Goal: Ask a question: Seek information or help from site administrators or community

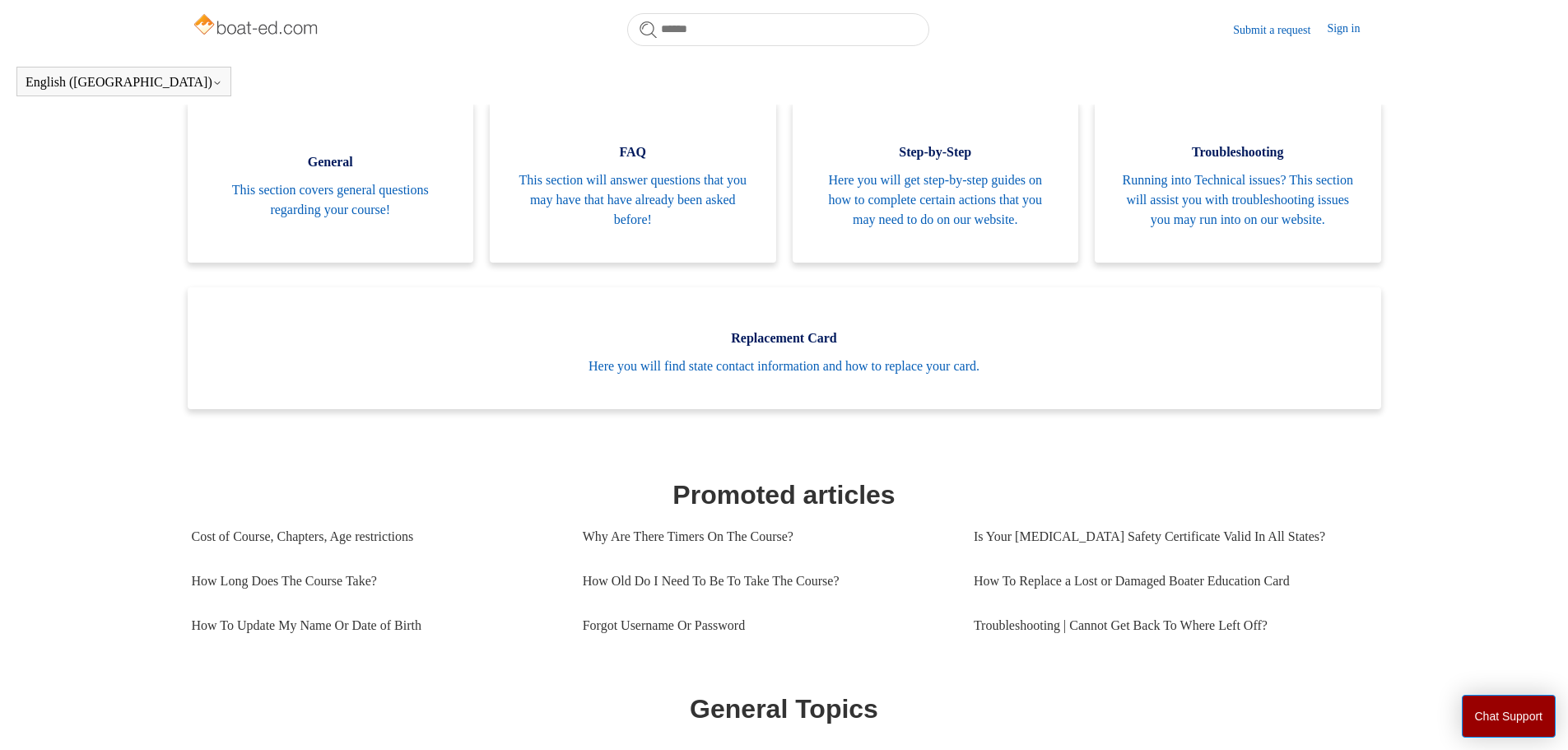
scroll to position [365, 0]
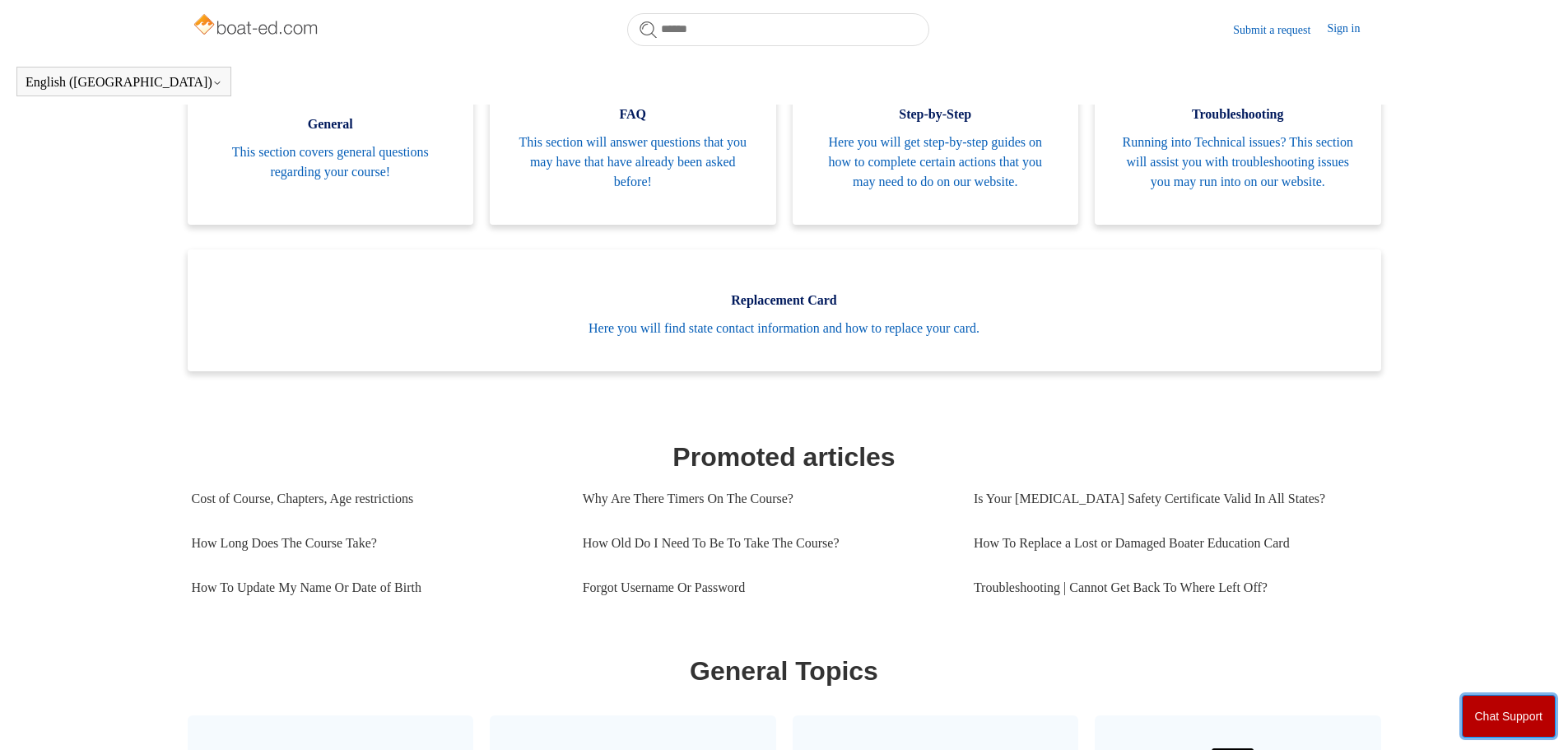
click at [1498, 699] on button "Chat Support" at bounding box center [1509, 716] width 94 height 43
click at [1210, 707] on body "Skip to main content Submit a request Sign in English (US) Español Français Boa…" at bounding box center [784, 641] width 1568 height 2012
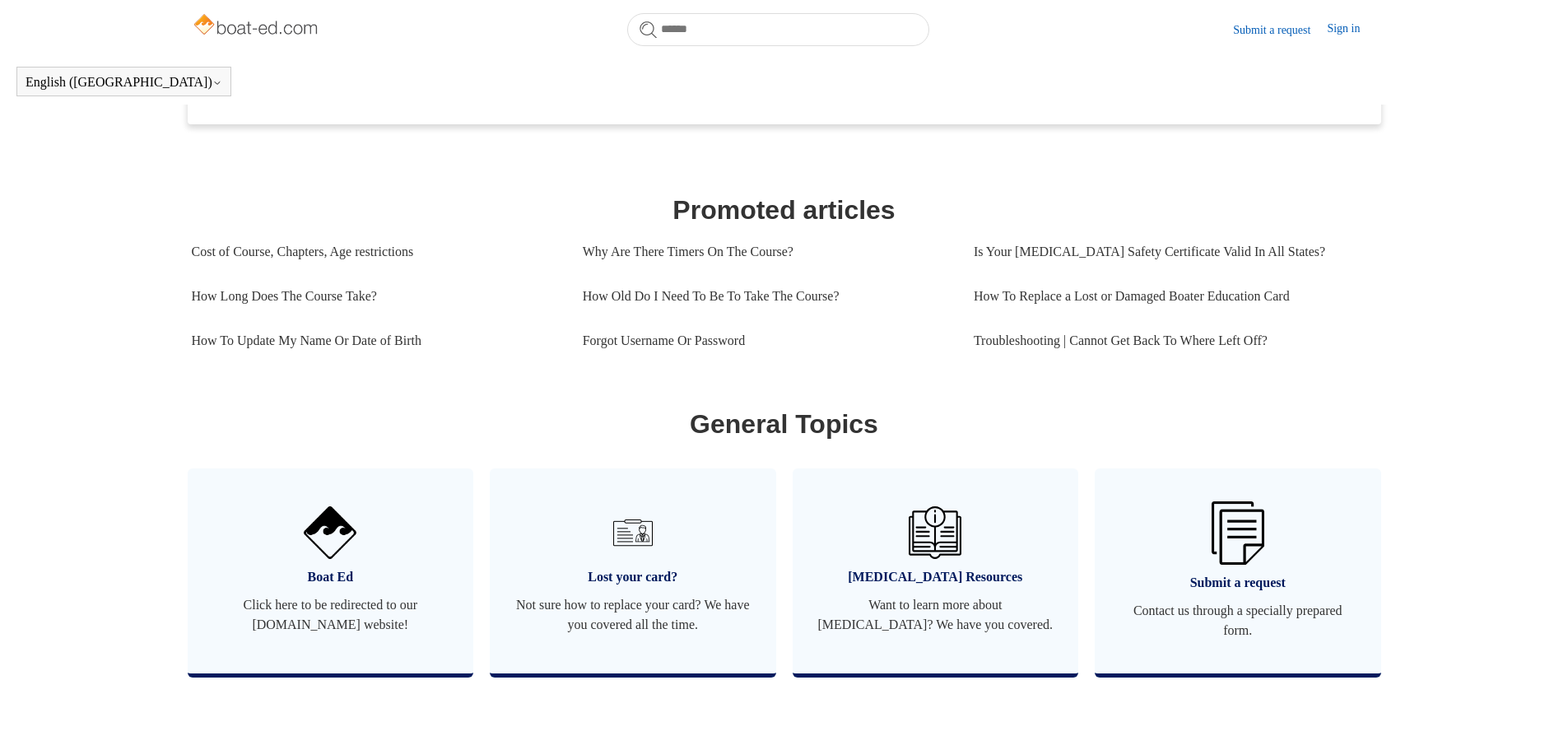
drag, startPoint x: 359, startPoint y: 560, endPoint x: 608, endPoint y: -90, distance: 696.1
click at [608, 0] on html "Skip to main content Submit a request Sign in English (US) Español Français Boa…" at bounding box center [784, 394] width 1568 height 2012
drag, startPoint x: 320, startPoint y: 585, endPoint x: 482, endPoint y: 164, distance: 451.1
click at [593, 0] on html "Skip to main content Submit a request Sign in English (US) Español Français Boa…" at bounding box center [784, 394] width 1568 height 2012
drag, startPoint x: 325, startPoint y: 600, endPoint x: 323, endPoint y: 646, distance: 46.0
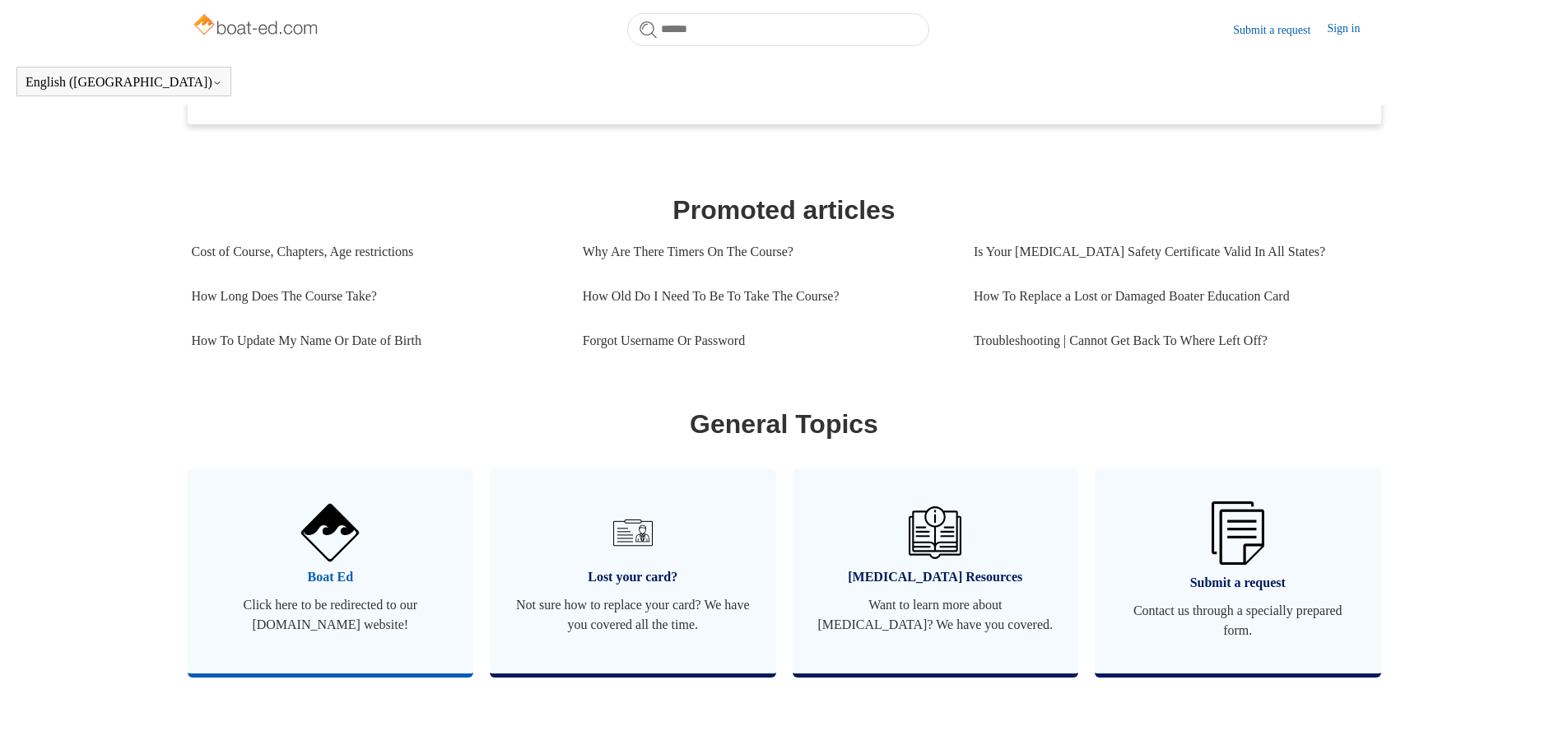
click at [323, 646] on link "Boat Ed Click here to be redirected to our boat-ed.com website!" at bounding box center [332, 570] width 287 height 205
click at [1153, 468] on body "Skip to main content Submit a request Sign in English (US) Español Français Boa…" at bounding box center [784, 394] width 1568 height 2012
click at [1391, 749] on html "Skip to main content Submit a request Sign in English (US) Español Français Boa…" at bounding box center [784, 394] width 1568 height 2012
click at [1254, 406] on body "Skip to main content Submit a request Sign in English (US) Español Français Boa…" at bounding box center [784, 394] width 1568 height 2012
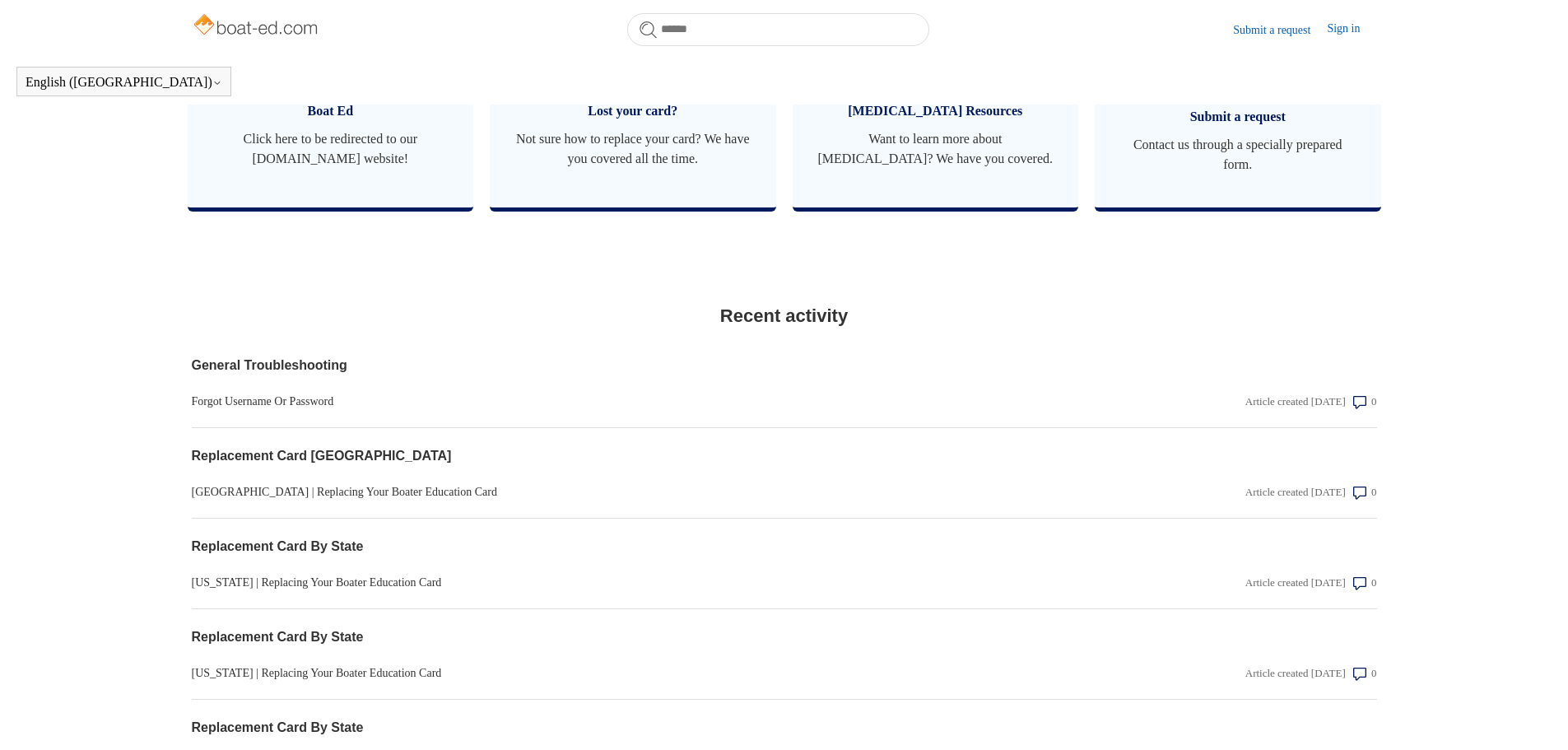
scroll to position [1106, 0]
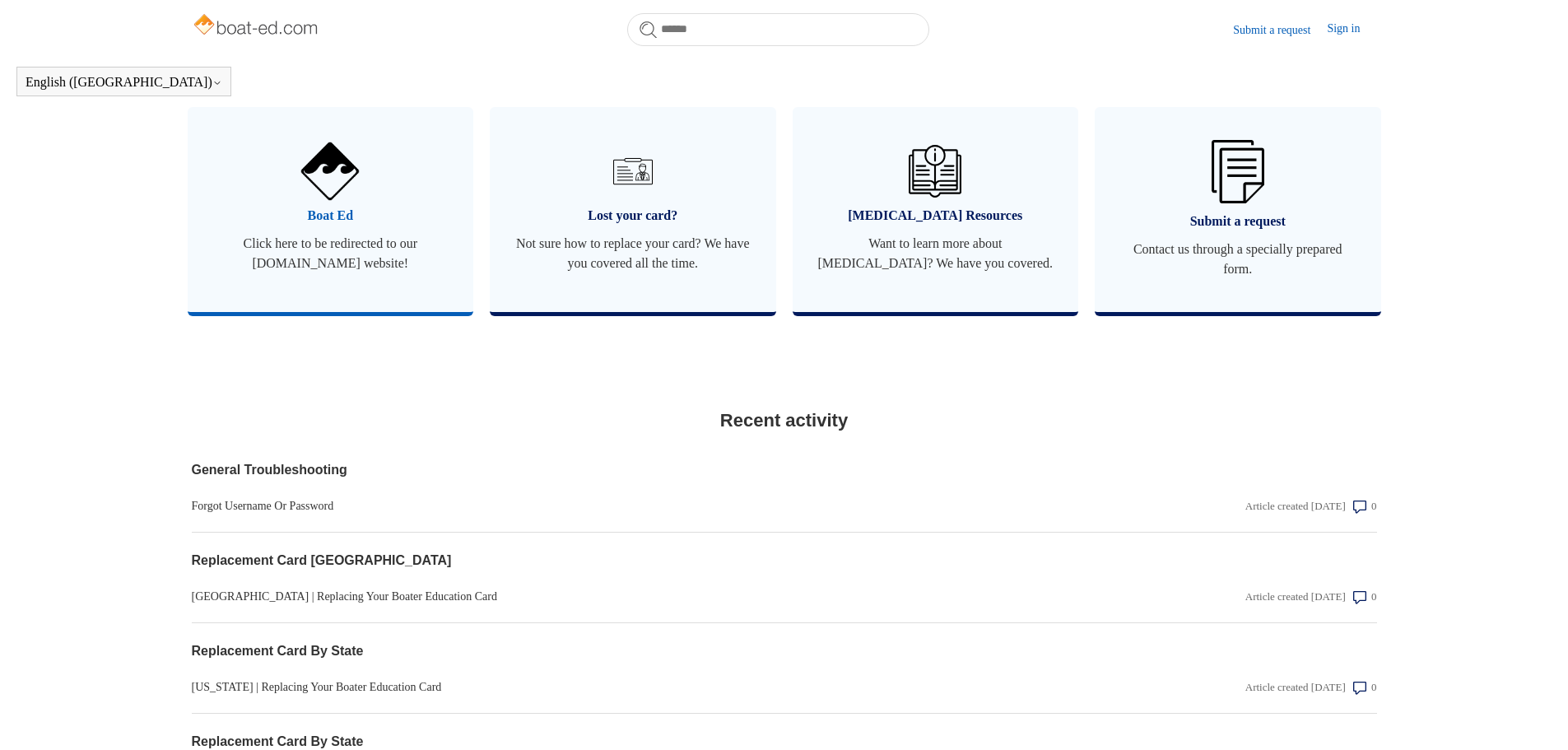
scroll to position [952, 0]
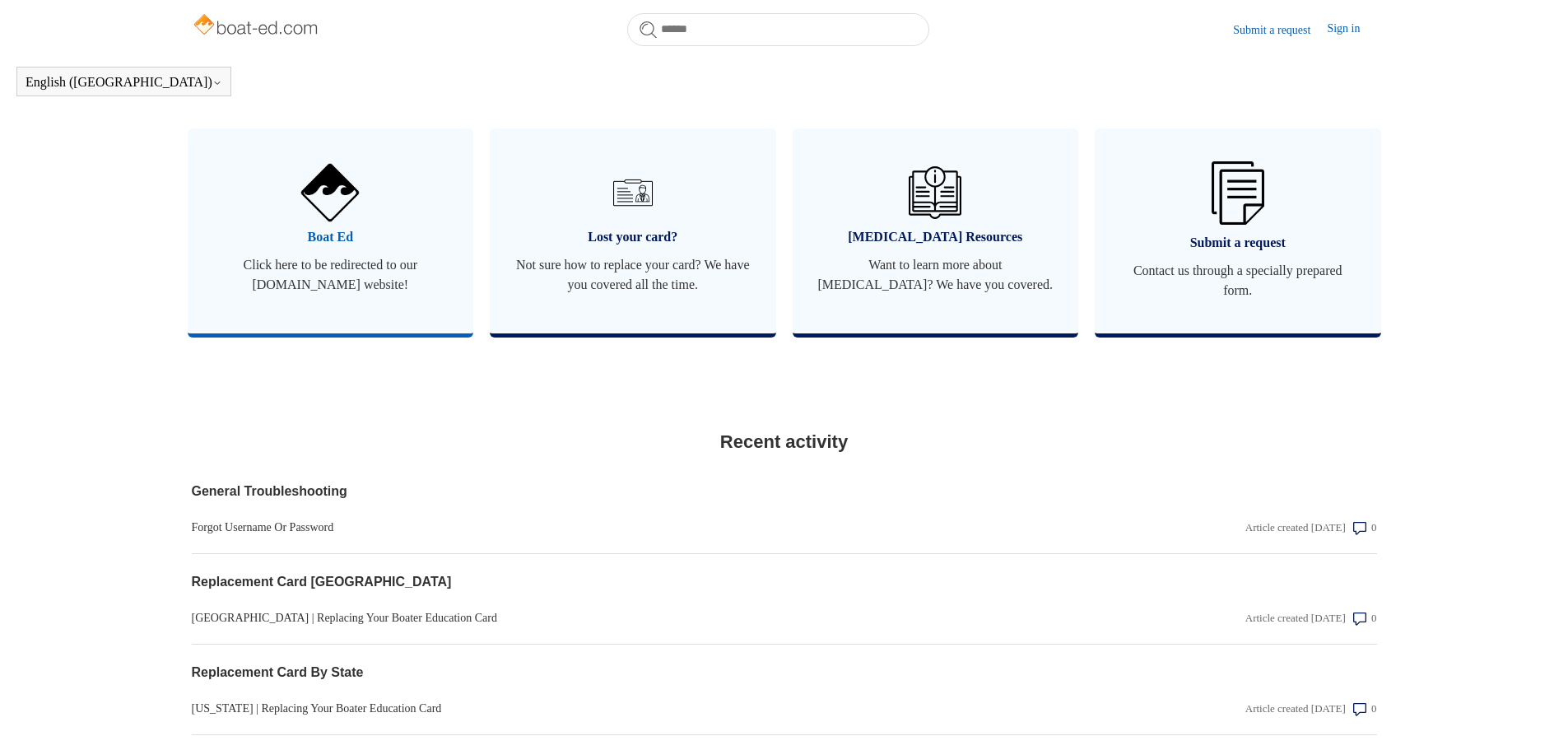
click at [344, 247] on span "Boat Ed" at bounding box center [331, 237] width 237 height 20
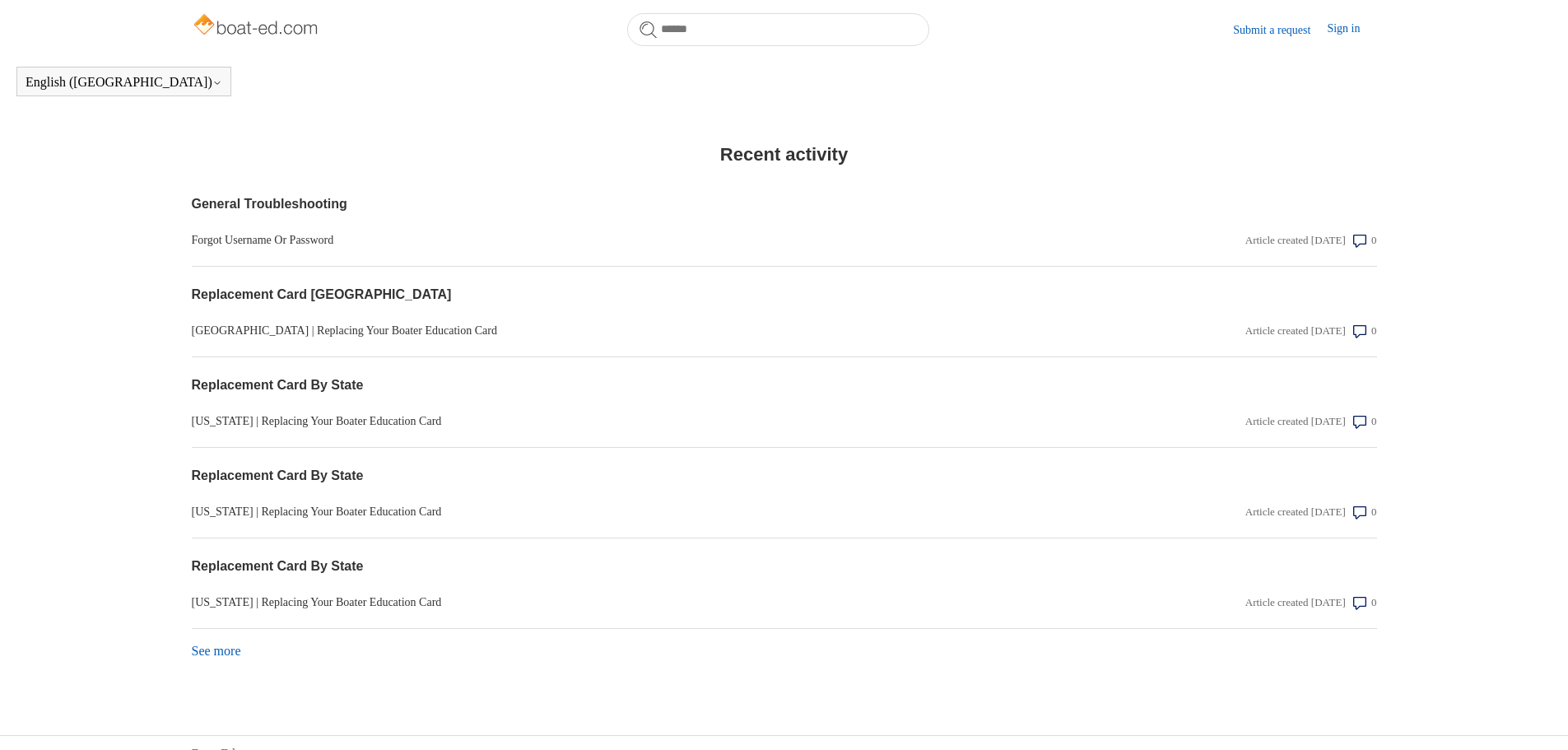
scroll to position [1282, 0]
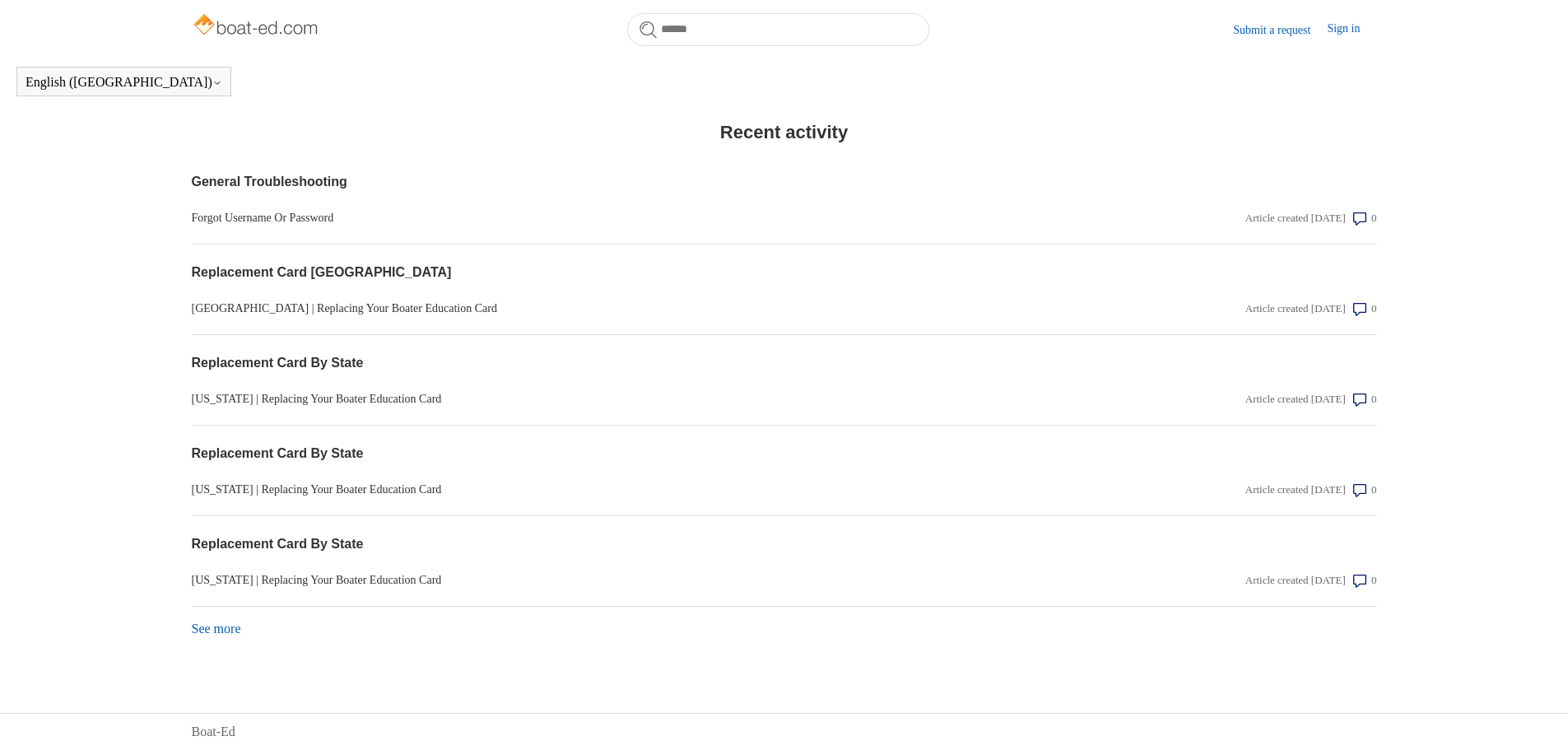
click at [221, 629] on link "See more items from recent activity" at bounding box center [216, 628] width 50 height 14
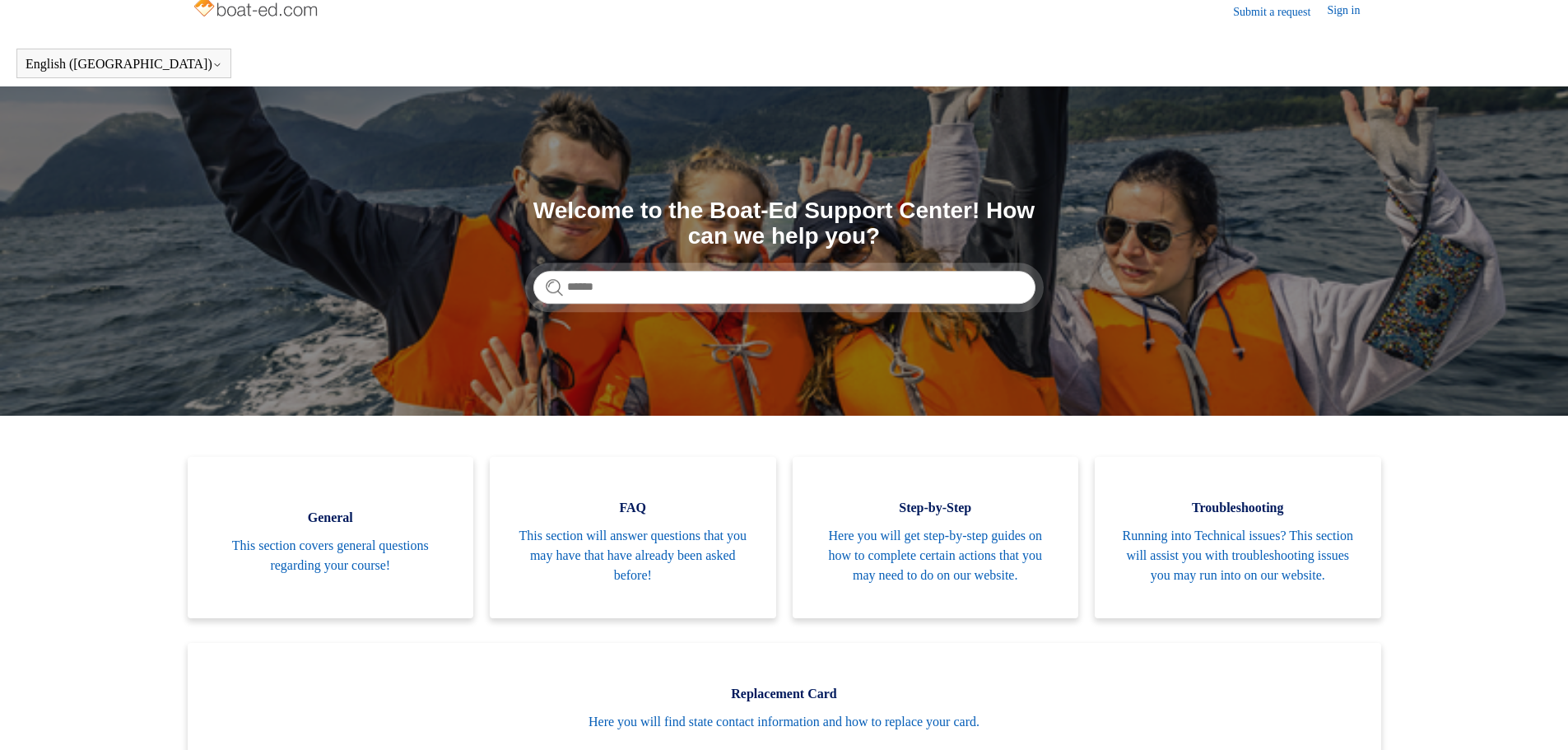
scroll to position [0, 0]
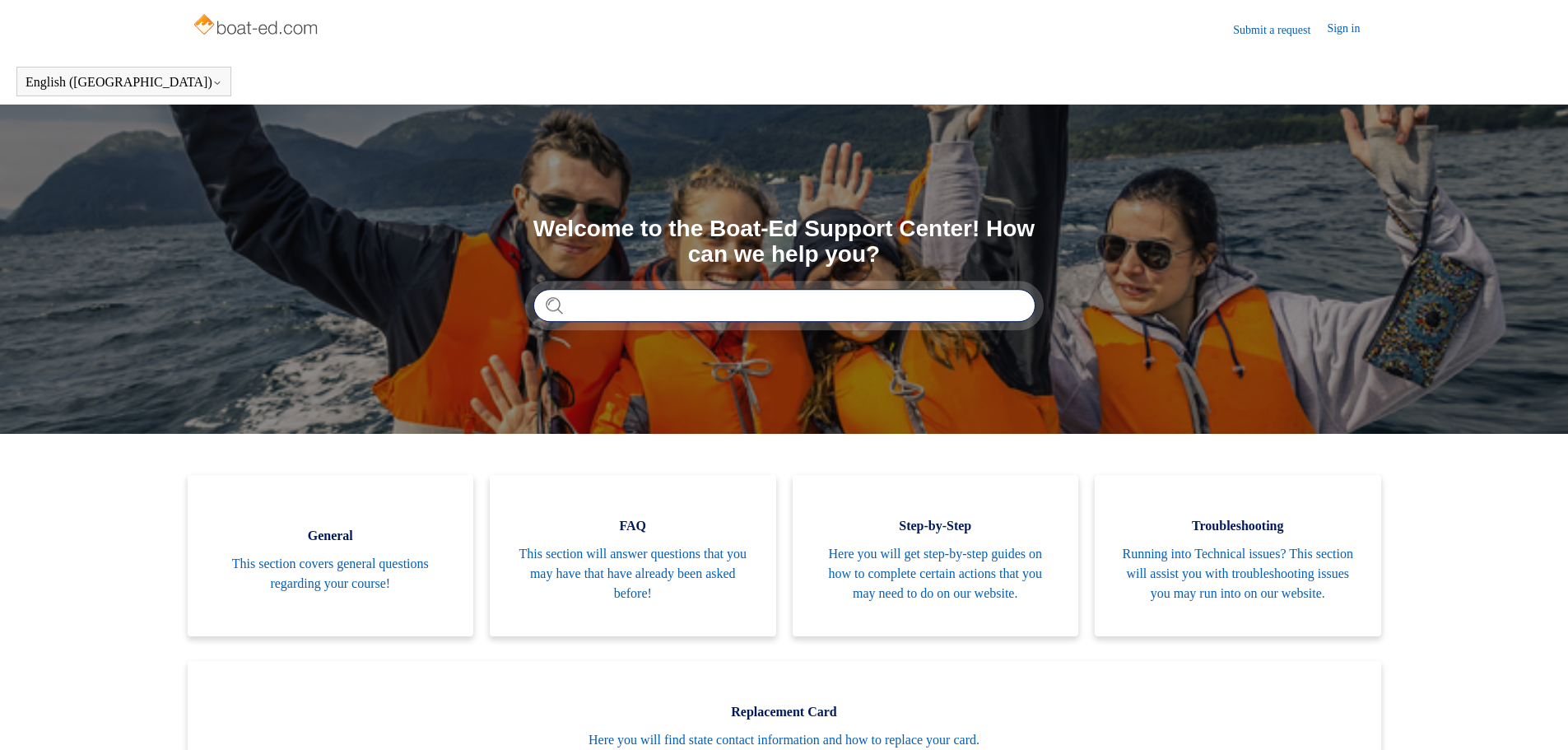
click at [751, 305] on input "Search" at bounding box center [785, 306] width 502 height 33
type input "****"
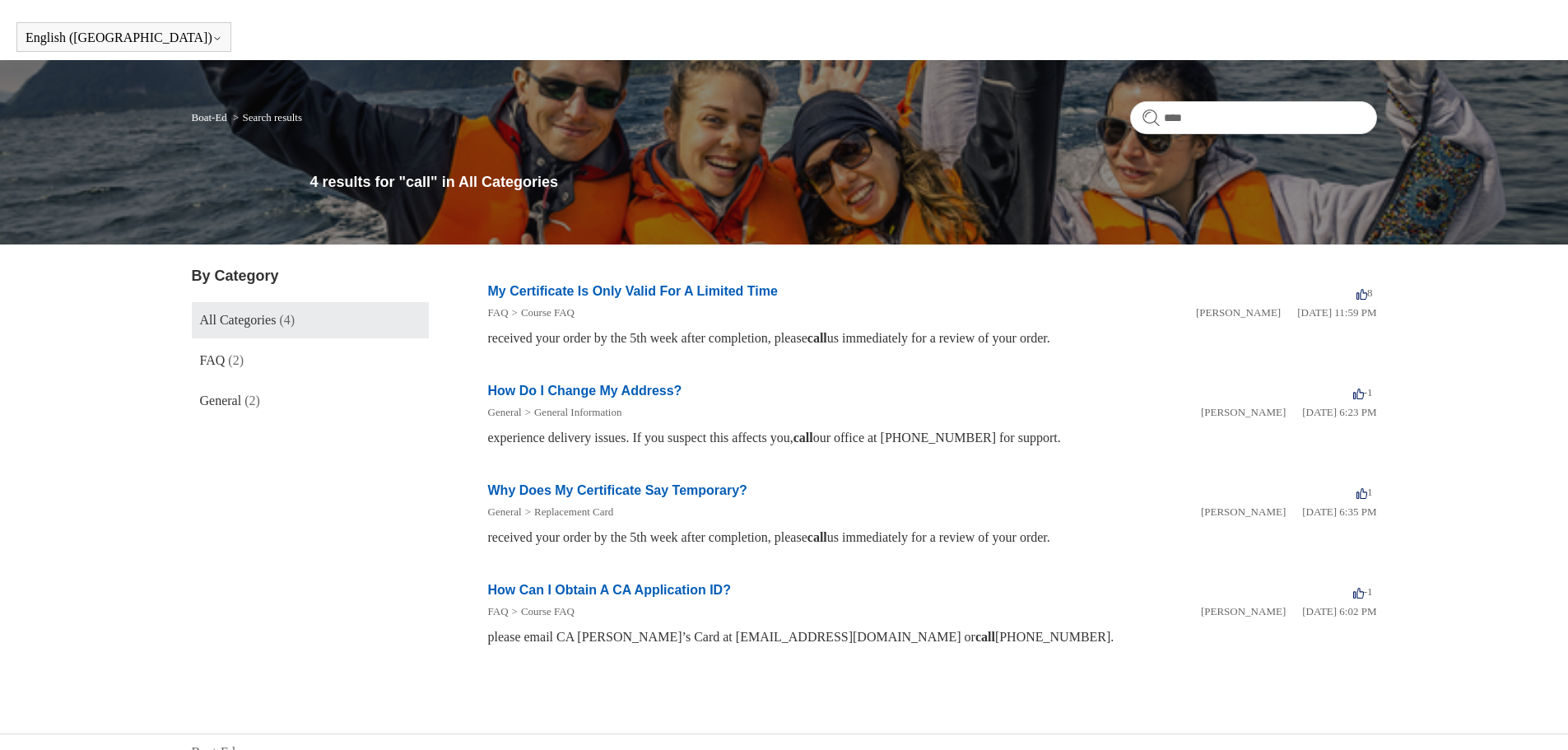
scroll to position [65, 0]
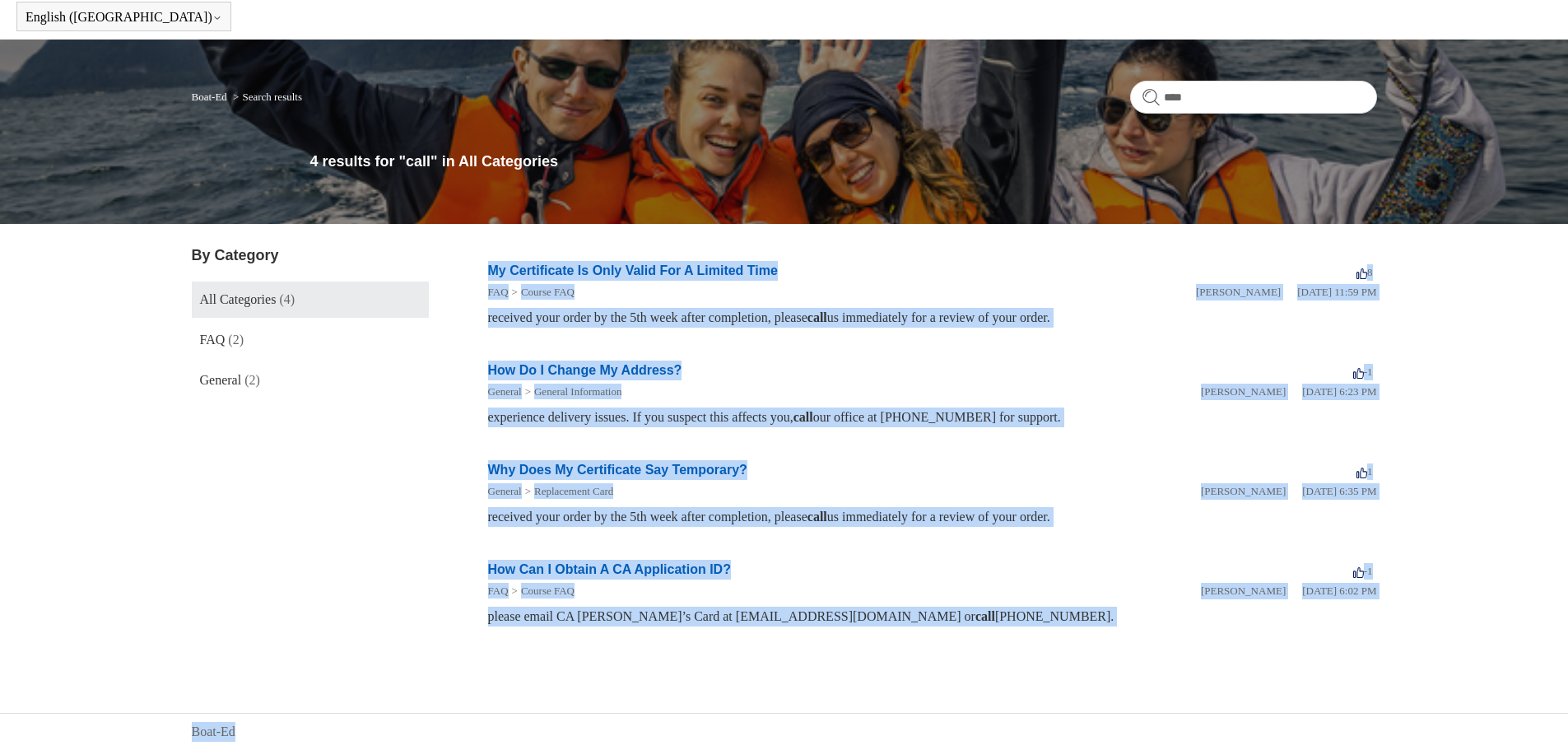
drag, startPoint x: 580, startPoint y: 549, endPoint x: 409, endPoint y: 424, distance: 211.8
click at [409, 424] on body "Skip to main content Submit a request Sign in English ([GEOGRAPHIC_DATA]) Españ…" at bounding box center [784, 342] width 1568 height 815
click at [409, 424] on aside "By Category All Categories (4) FAQ (2) General (2) Show more categories" at bounding box center [310, 446] width 237 height 403
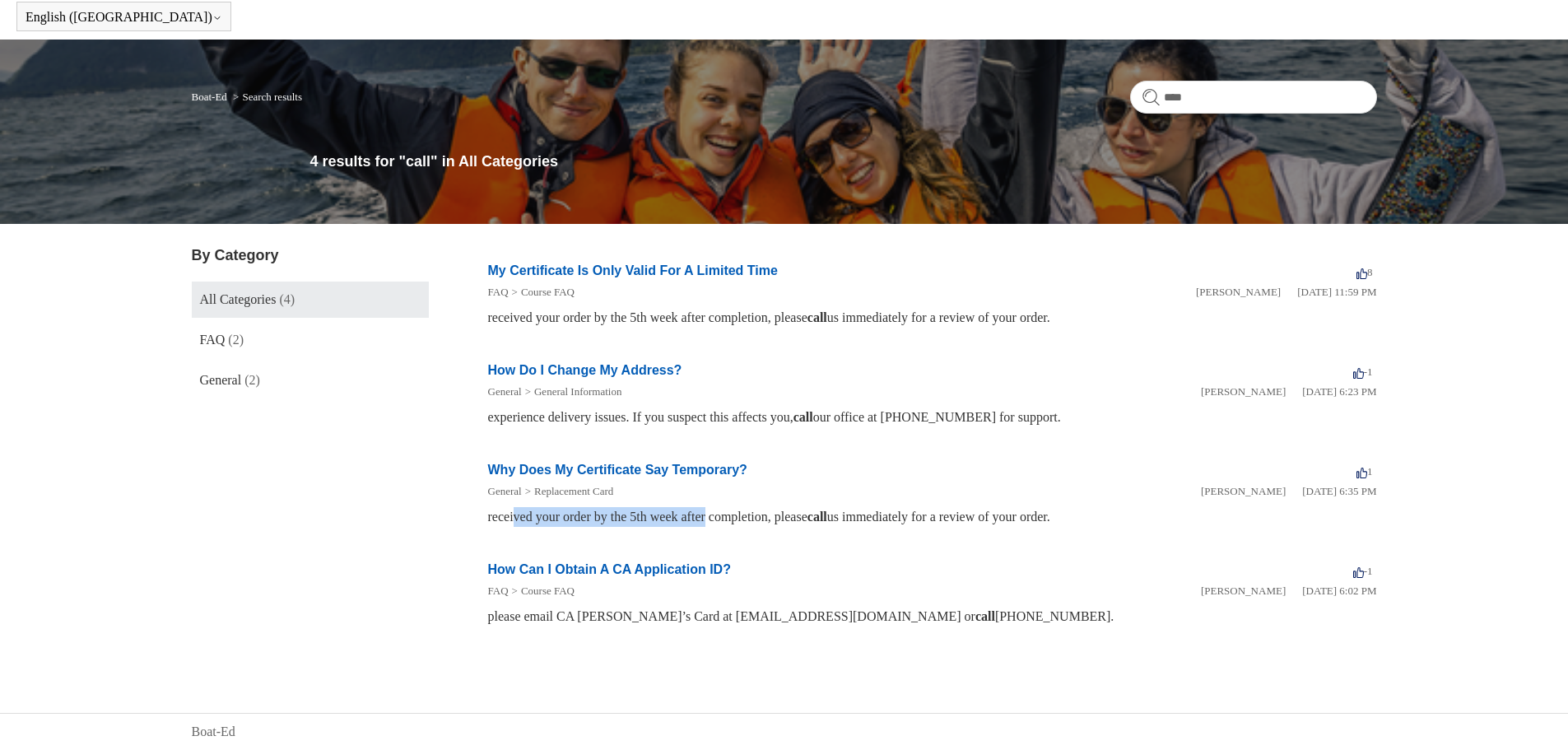
drag, startPoint x: 516, startPoint y: 515, endPoint x: 726, endPoint y: 525, distance: 210.2
click at [726, 525] on div "received your order by the 5th week after completion, please call us immediatel…" at bounding box center [932, 517] width 889 height 20
click at [646, 460] on h2 "Why Does My Certificate Say Temporary?" at bounding box center [617, 470] width 259 height 20
click at [636, 481] on article "General Replacement Card Deborah Fagan January 5, 2024 at 6:35 PM received your…" at bounding box center [932, 503] width 889 height 47
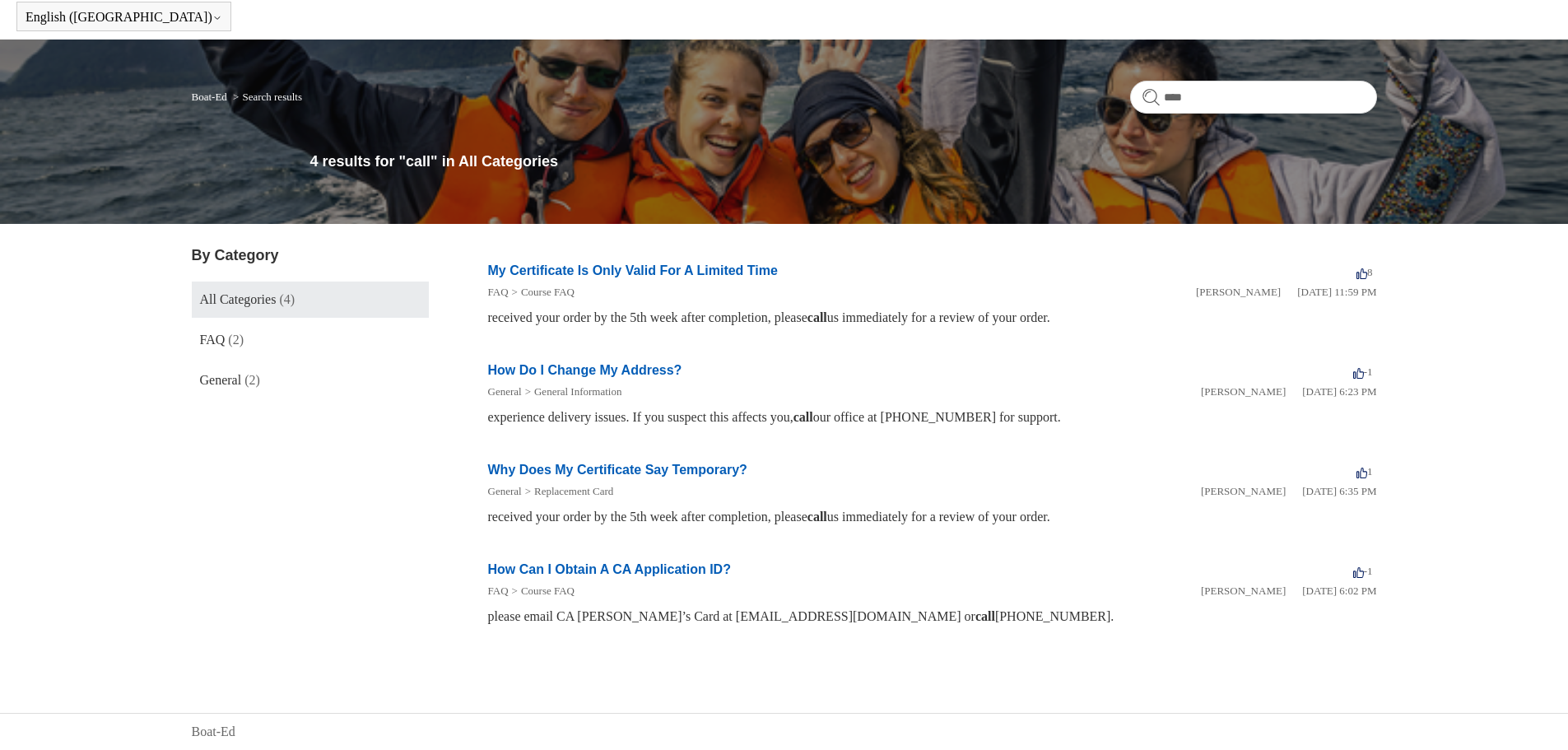
click at [633, 472] on link "Why Does My Certificate Say Temporary?" at bounding box center [617, 469] width 259 height 14
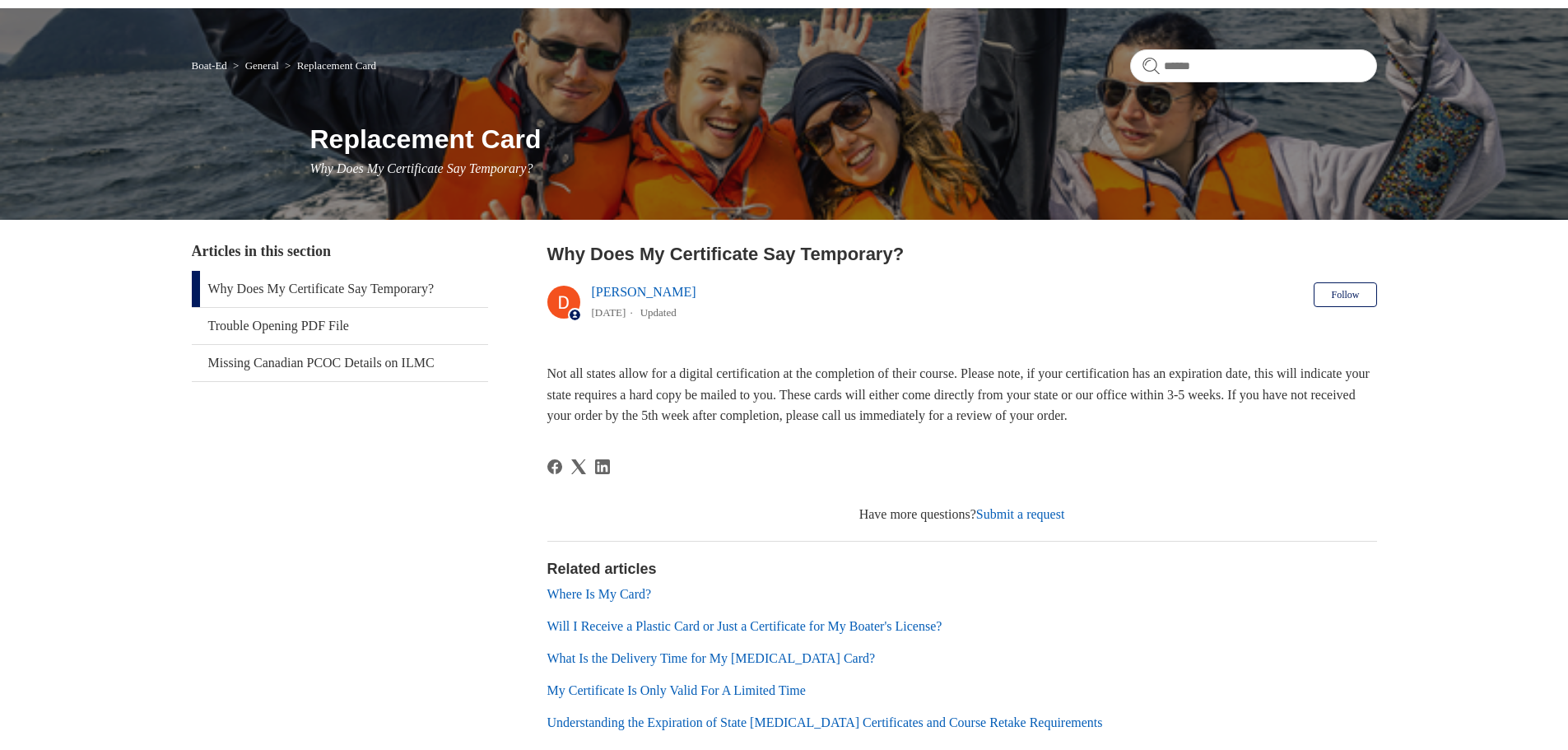
scroll to position [194, 0]
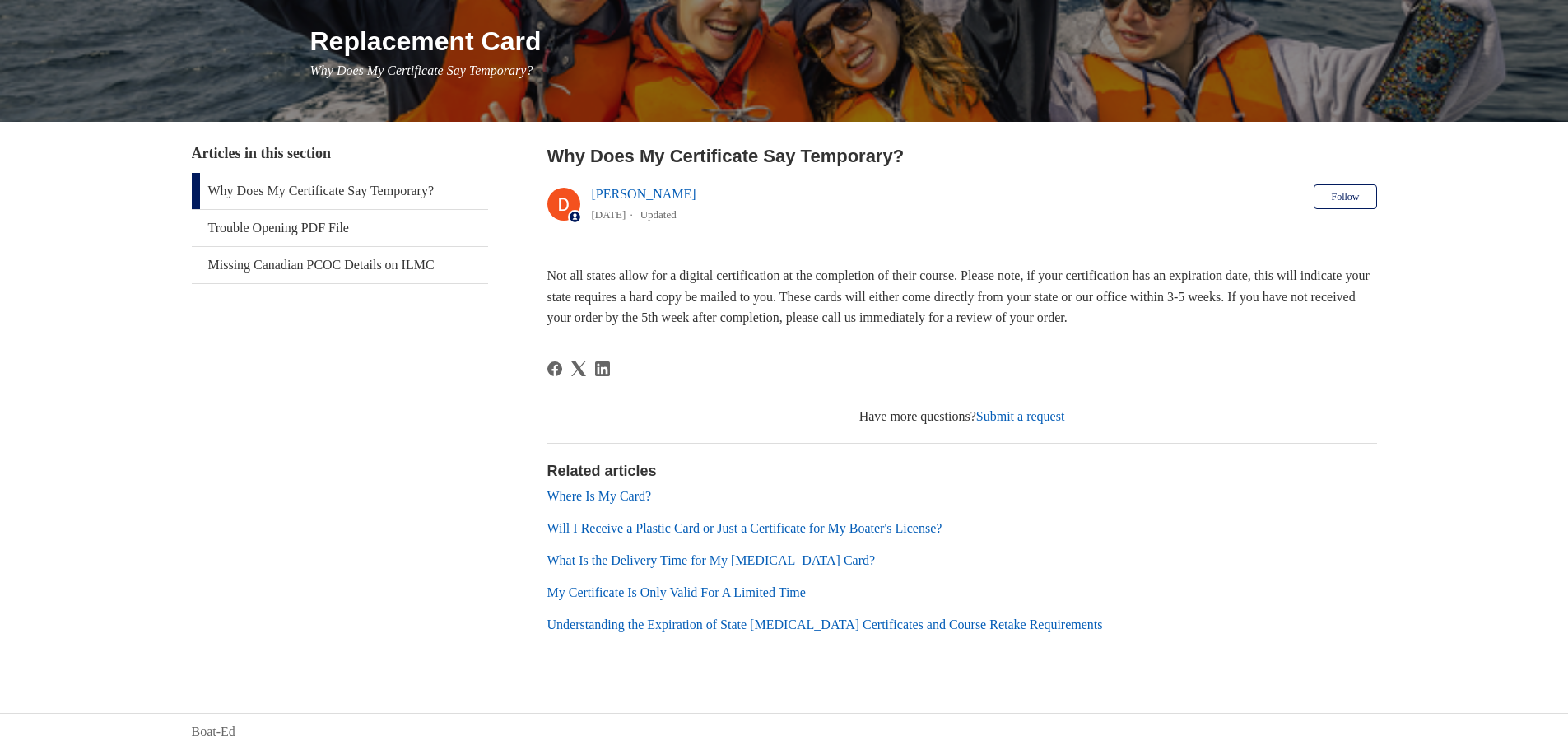
click at [1141, 313] on span "Not all states allow for a digital certification at the completion of their cou…" at bounding box center [959, 297] width 822 height 56
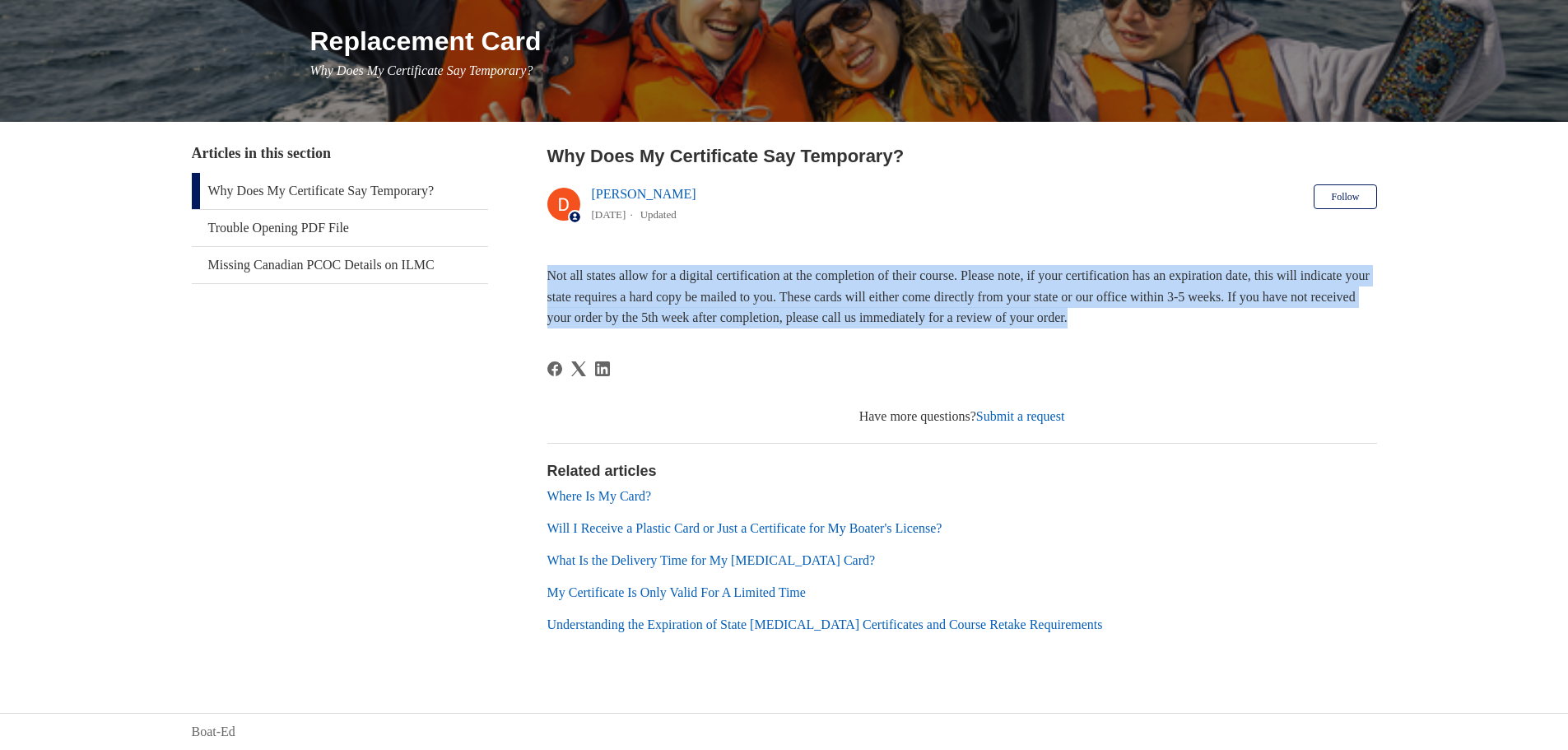
click at [1141, 313] on span "Not all states allow for a digital certification at the completion of their cou…" at bounding box center [959, 297] width 822 height 56
click at [917, 296] on span "Not all states allow for a digital certification at the completion of their cou…" at bounding box center [959, 297] width 822 height 56
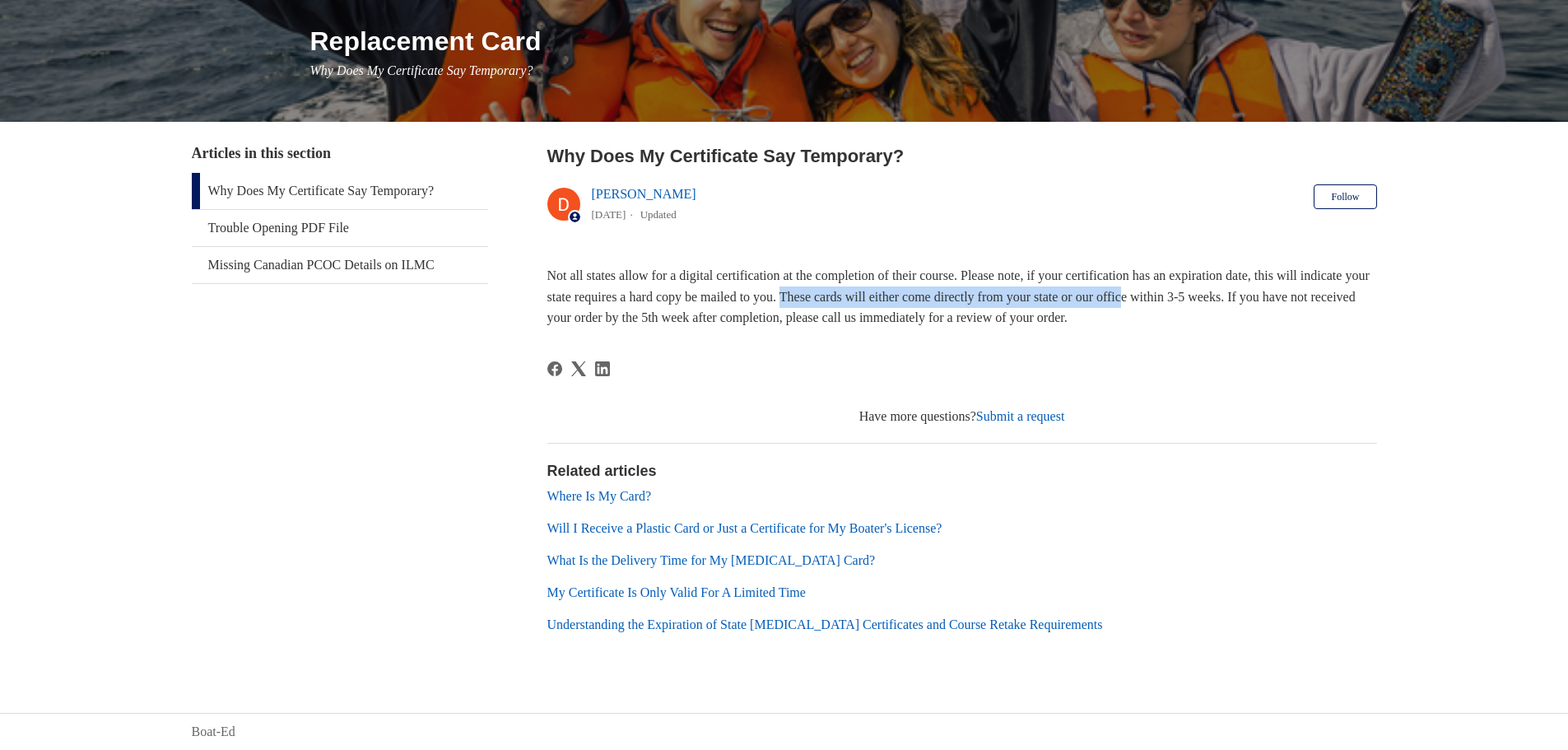
drag, startPoint x: 894, startPoint y: 304, endPoint x: 1256, endPoint y: 295, distance: 362.1
click at [1256, 295] on span "Not all states allow for a digital certification at the completion of their cou…" at bounding box center [959, 297] width 822 height 56
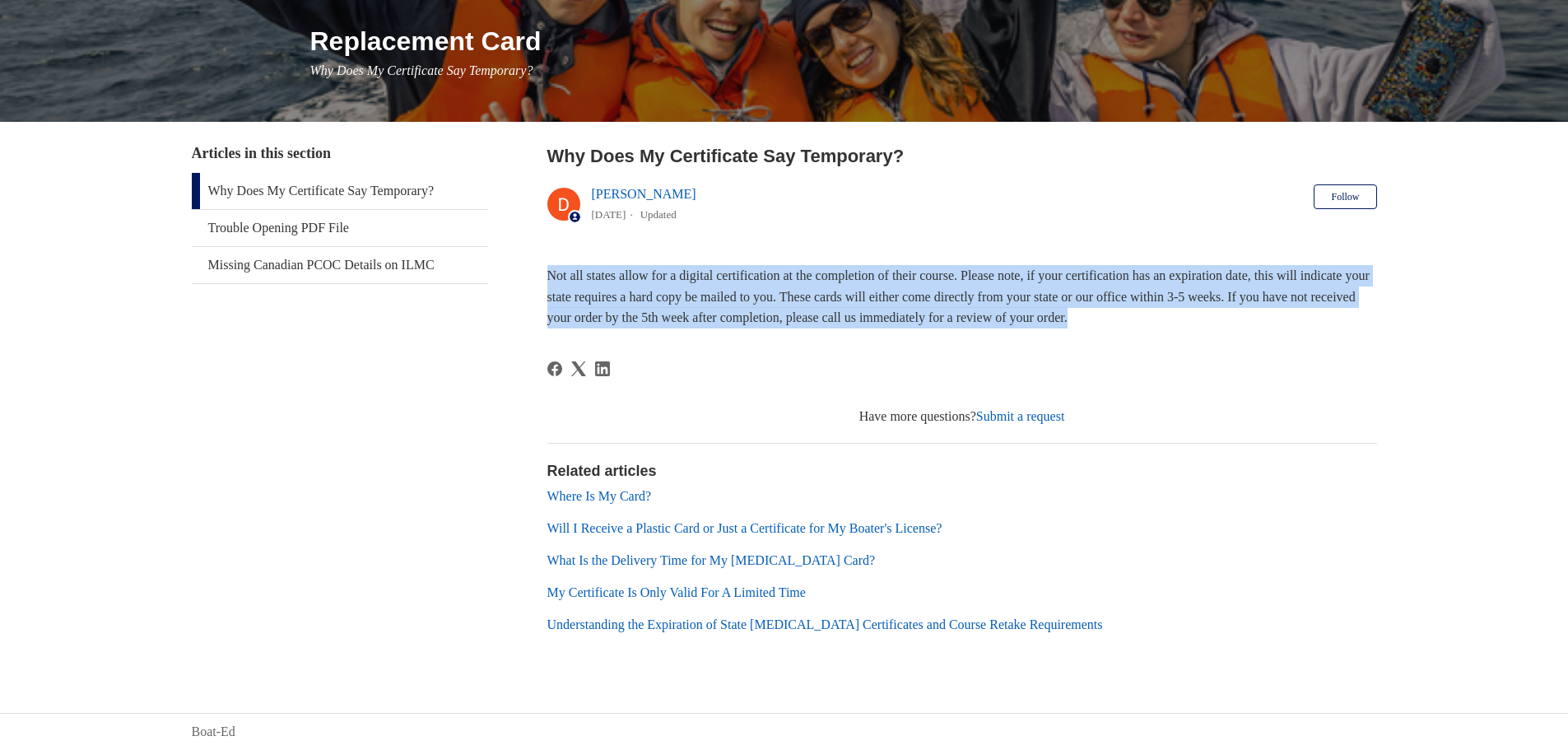
click at [1256, 295] on span "Not all states allow for a digital certification at the completion of their cou…" at bounding box center [959, 297] width 822 height 56
click at [1236, 307] on p "Not all states allow for a digital certification at the completion of their cou…" at bounding box center [962, 297] width 830 height 63
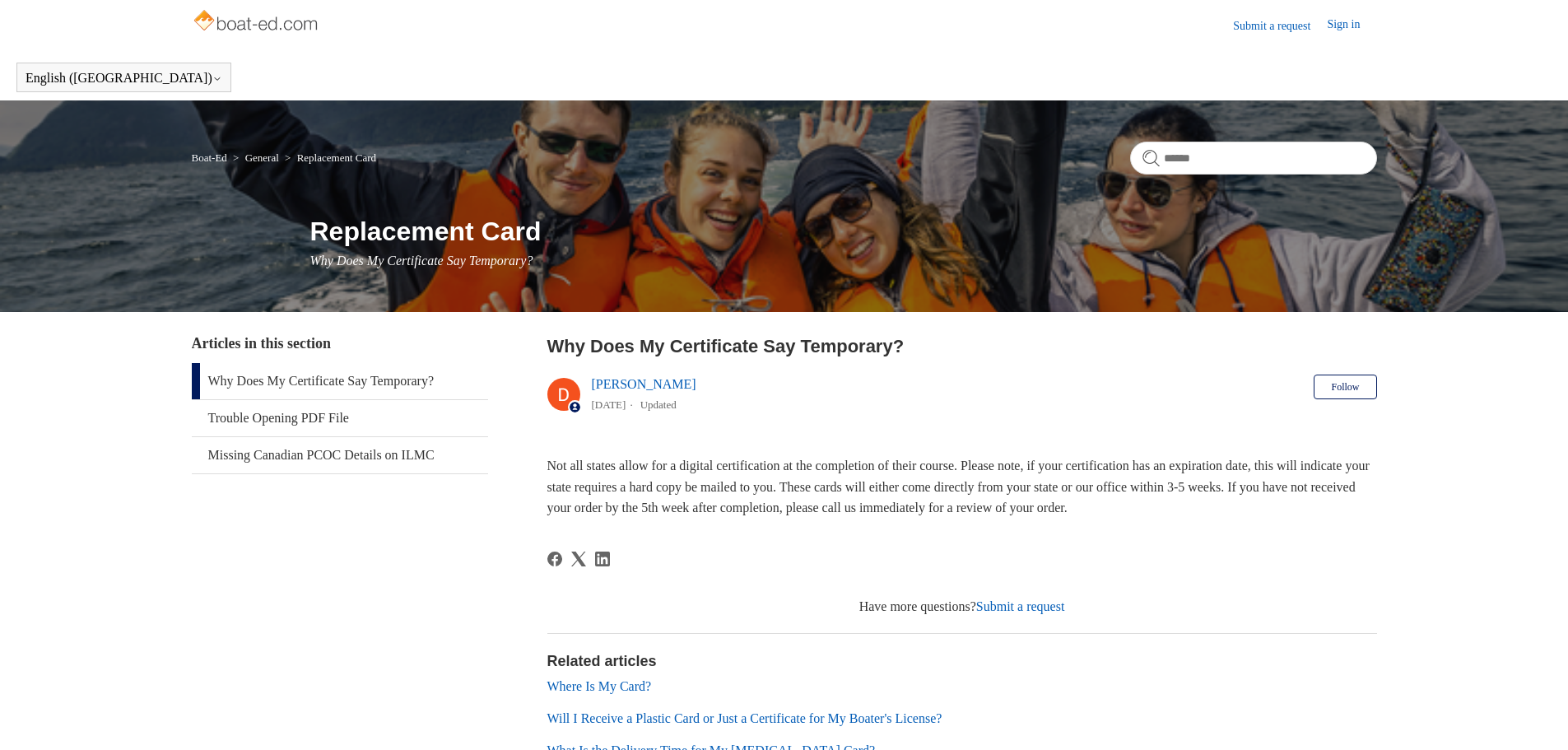
scroll to position [0, 0]
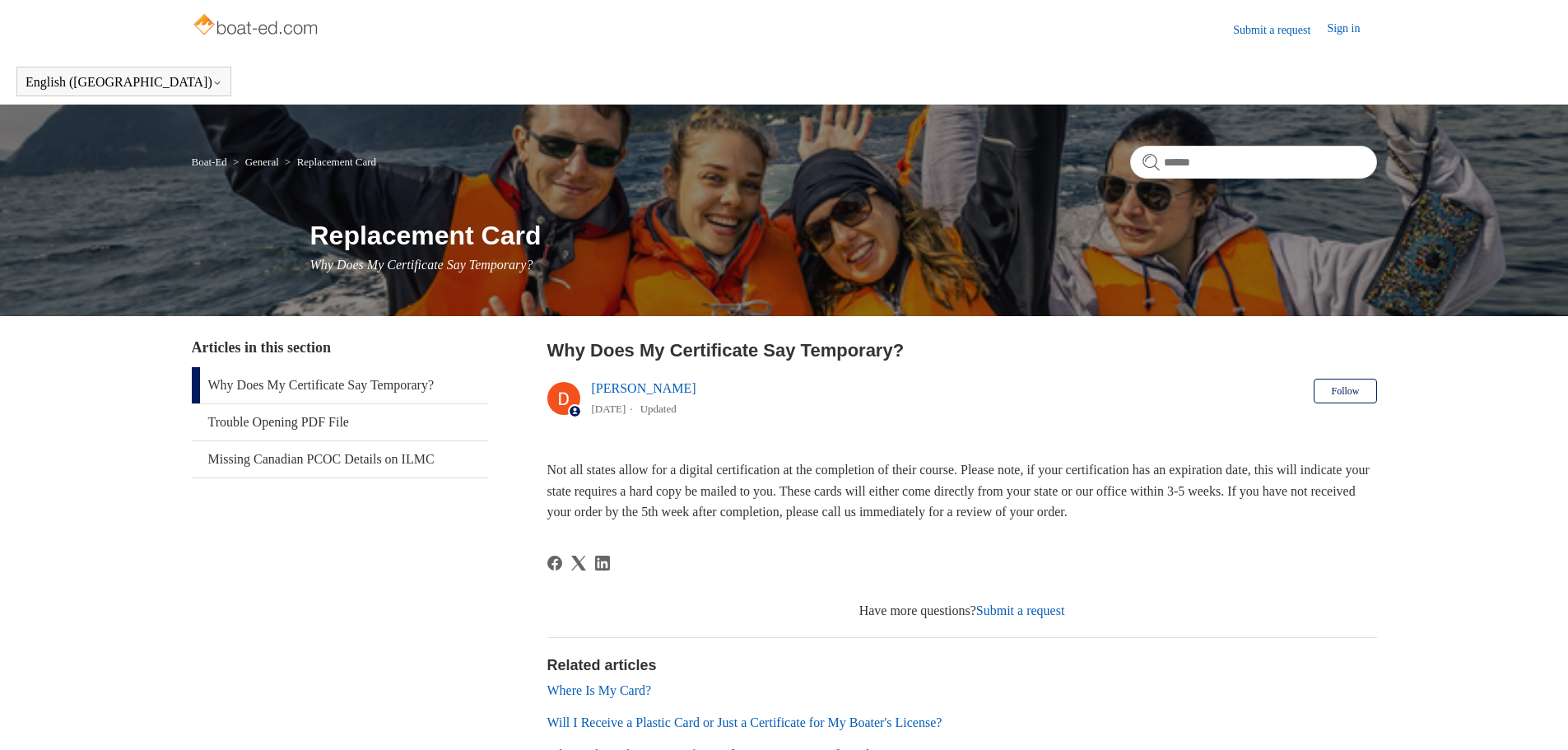
click at [1358, 23] on link "Sign in" at bounding box center [1352, 30] width 50 height 20
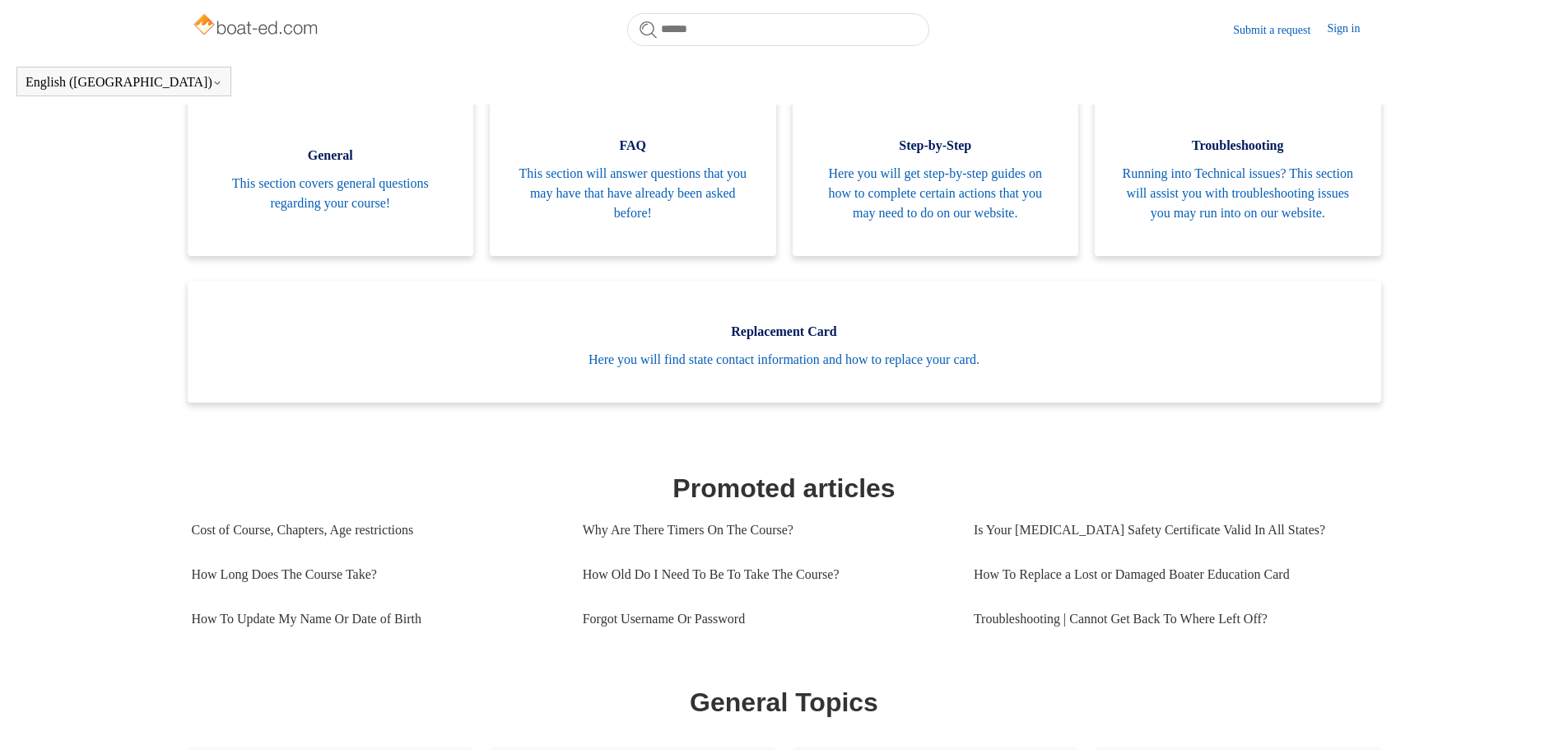
scroll to position [365, 0]
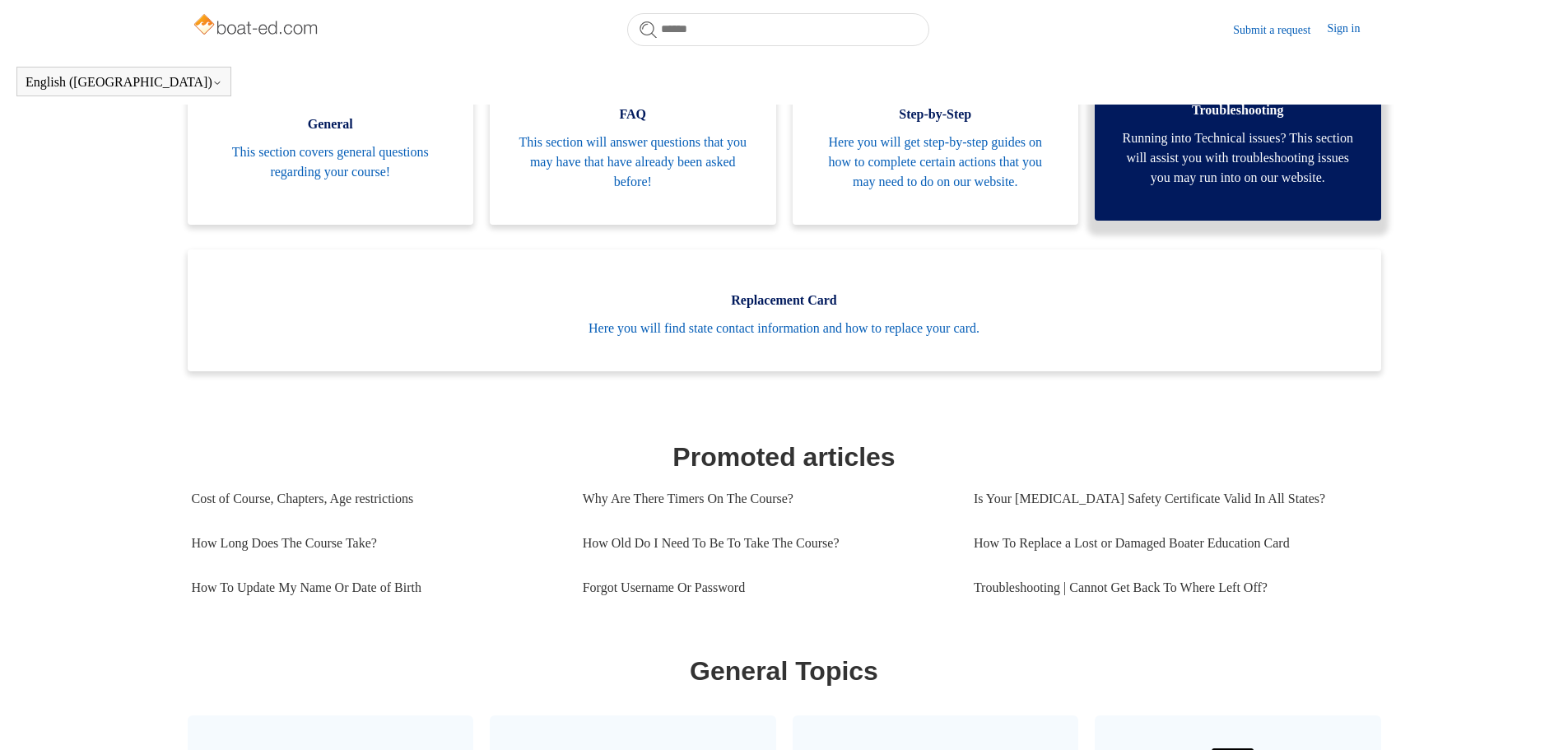
click at [1203, 217] on link "Troubleshooting Running into Technical issues? This section will assist you wit…" at bounding box center [1238, 140] width 287 height 162
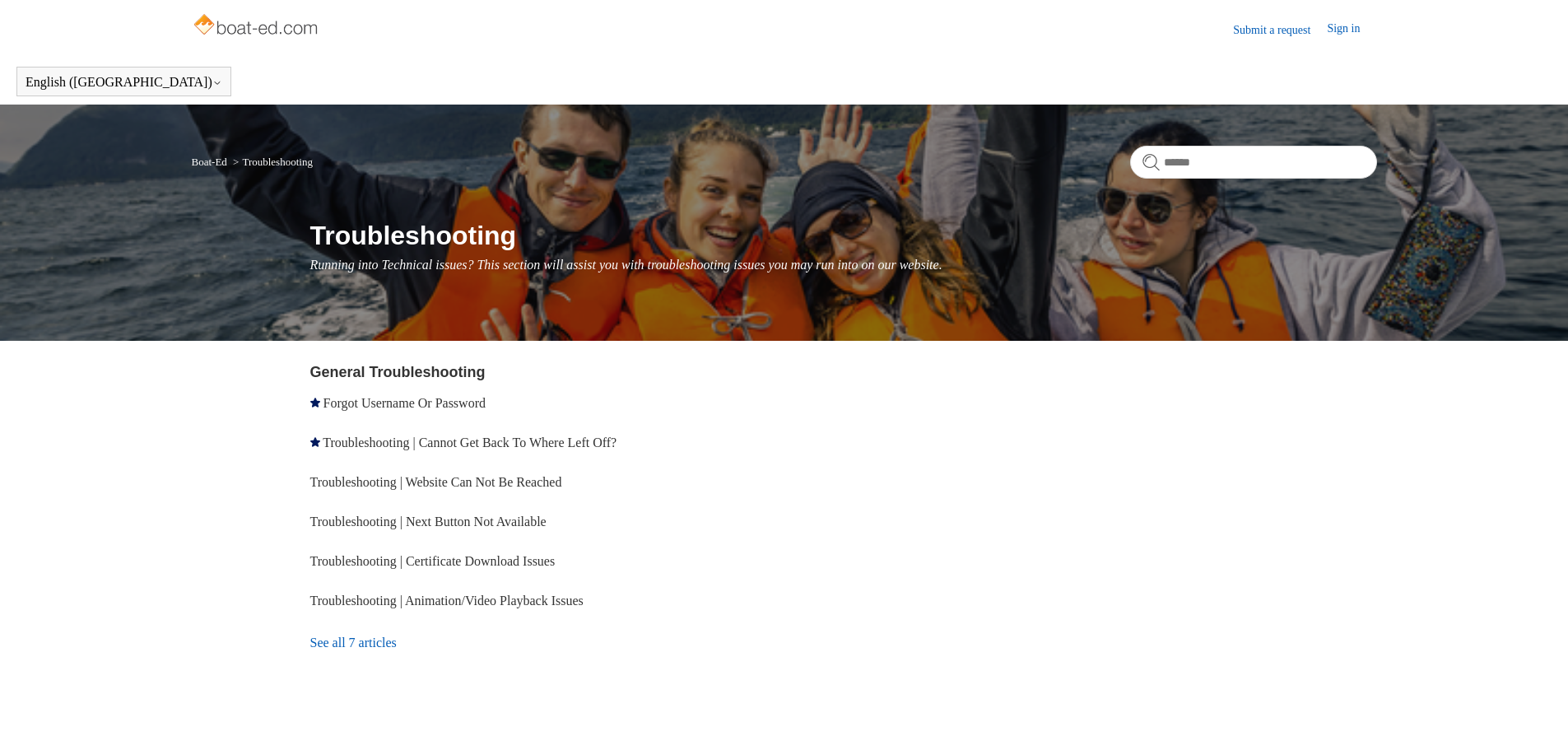
click at [391, 641] on link "See all 7 articles" at bounding box center [550, 643] width 480 height 45
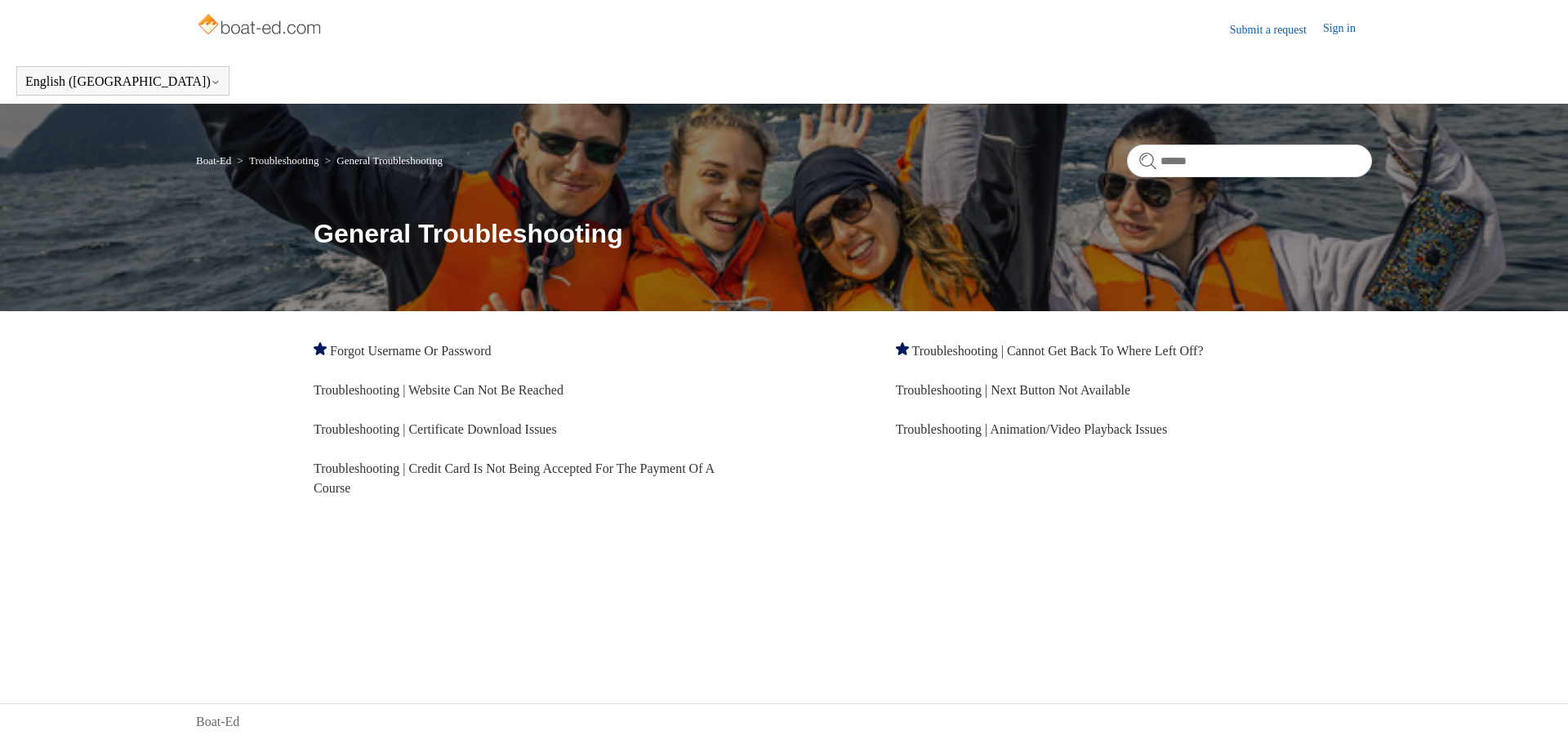
click at [1242, 30] on link "Submit a request" at bounding box center [1276, 30] width 93 height 17
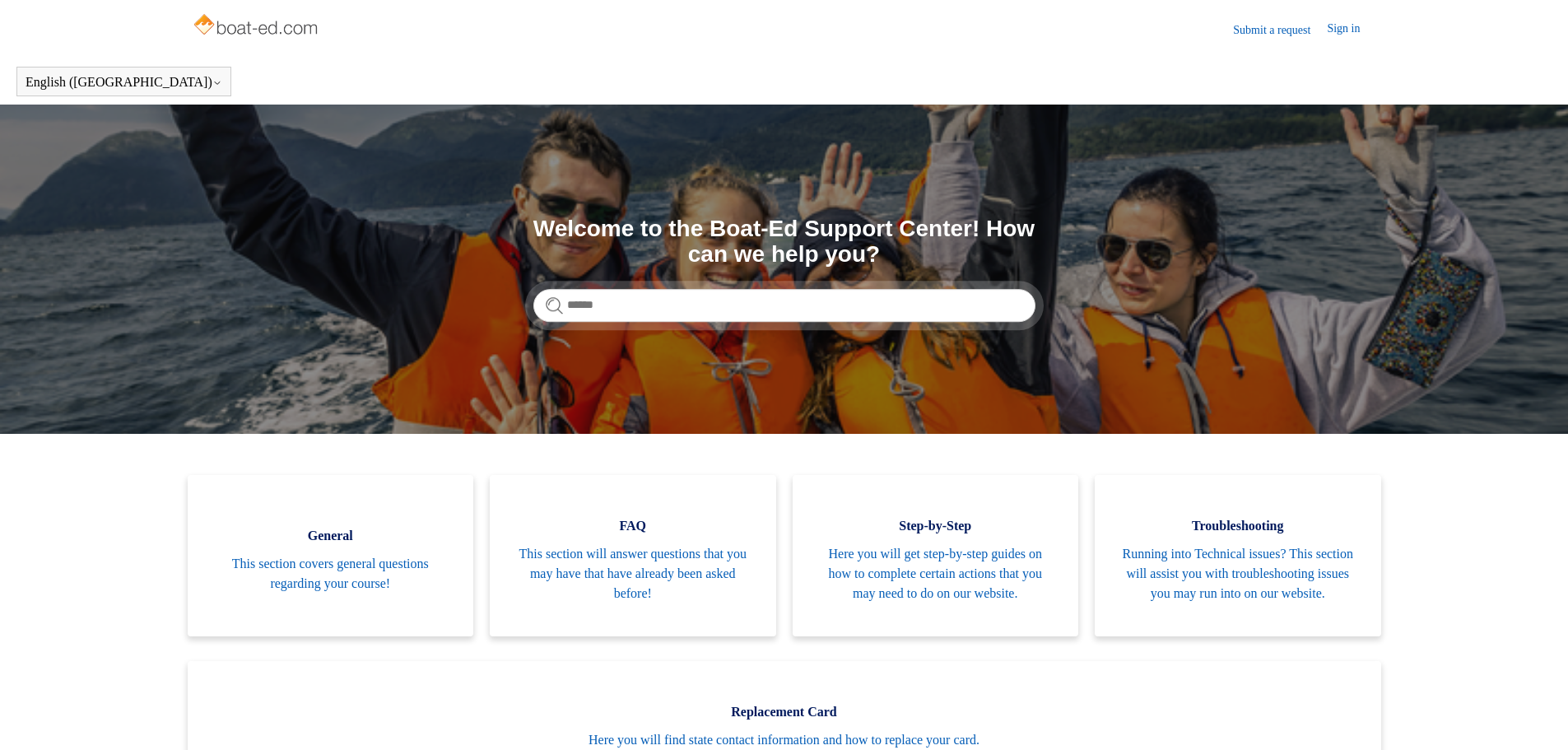
scroll to position [82, 0]
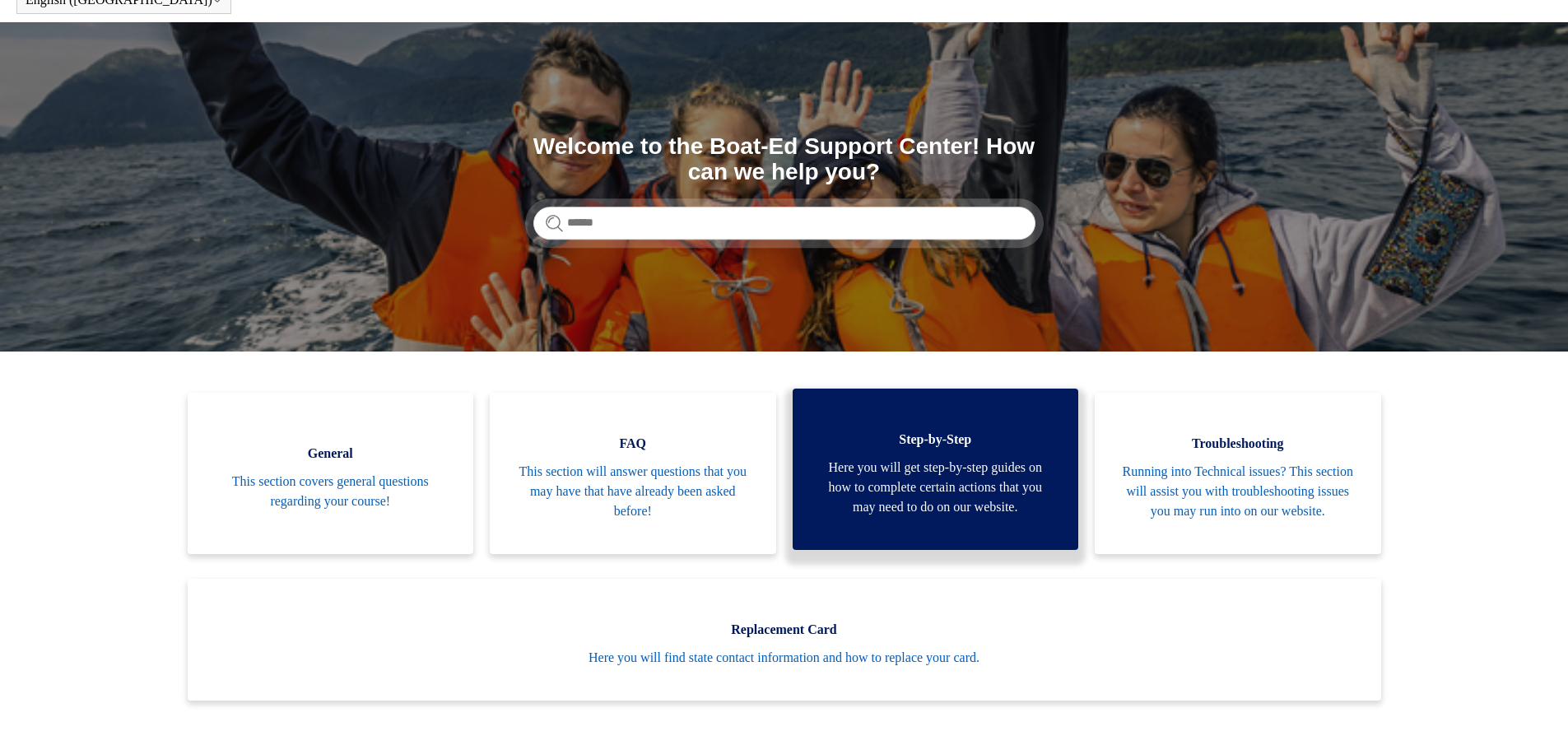
click at [899, 487] on span "Here you will get step-by-step guides on how to complete certain actions that y…" at bounding box center [936, 487] width 237 height 60
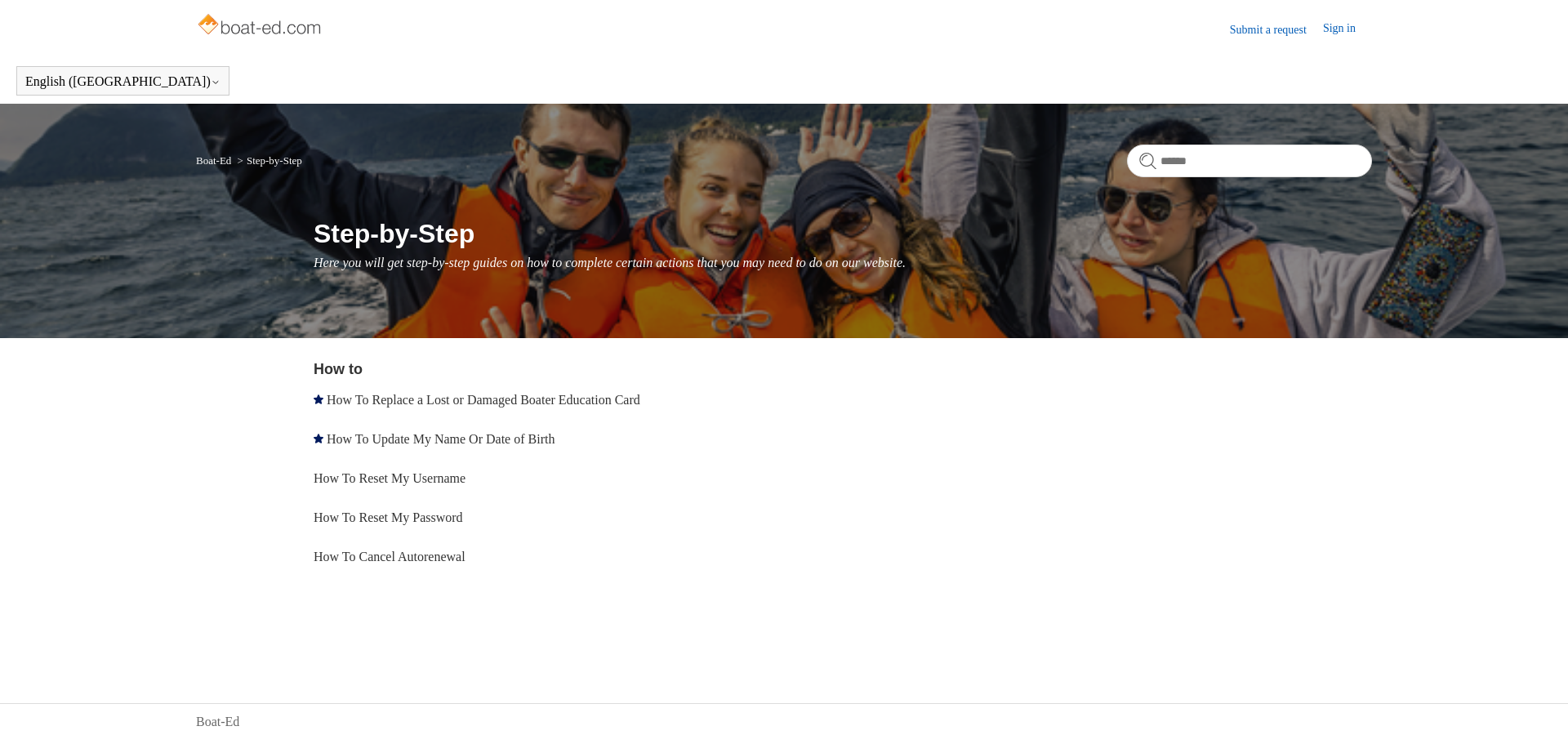
click at [1289, 31] on link "Submit a request" at bounding box center [1276, 30] width 93 height 17
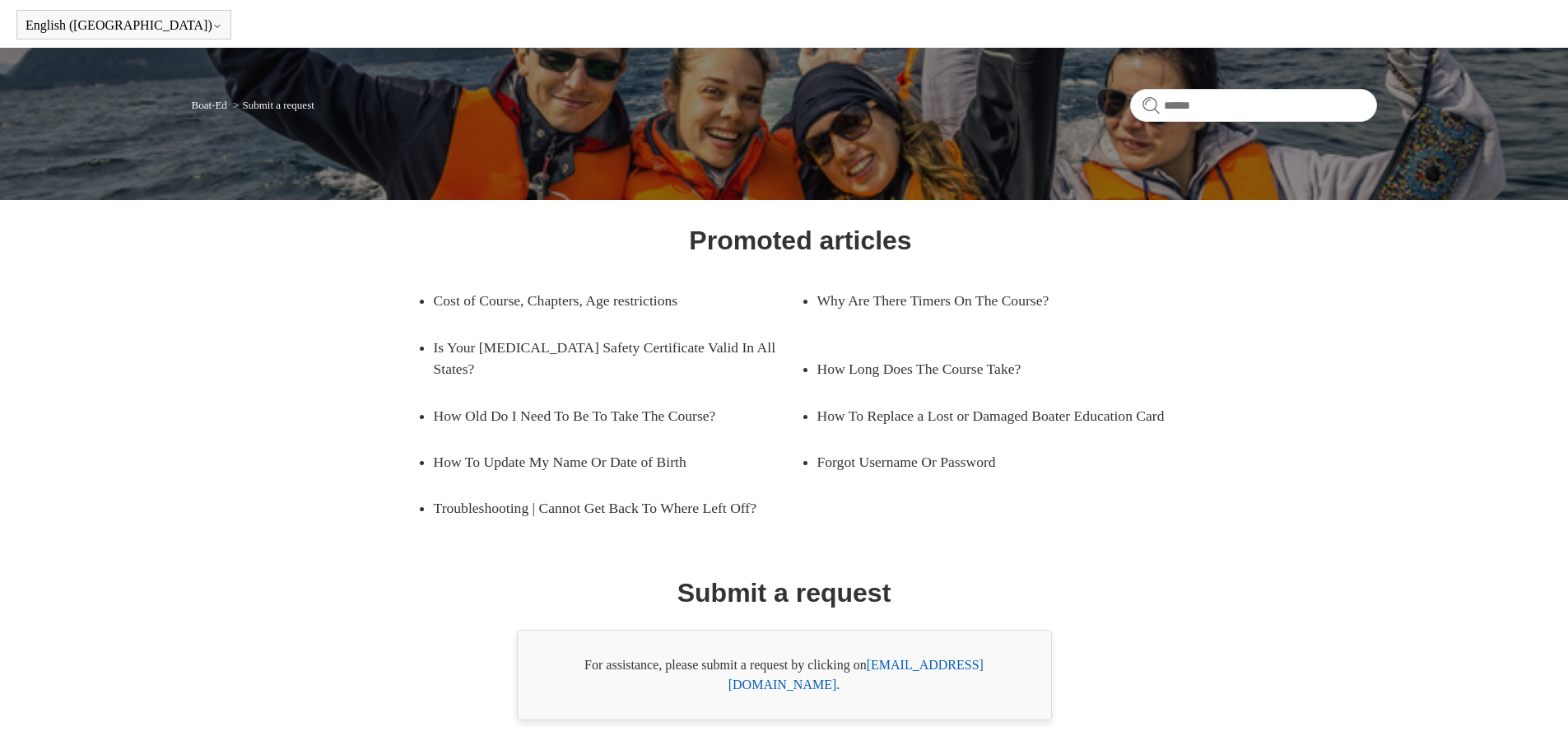
scroll to position [94, 0]
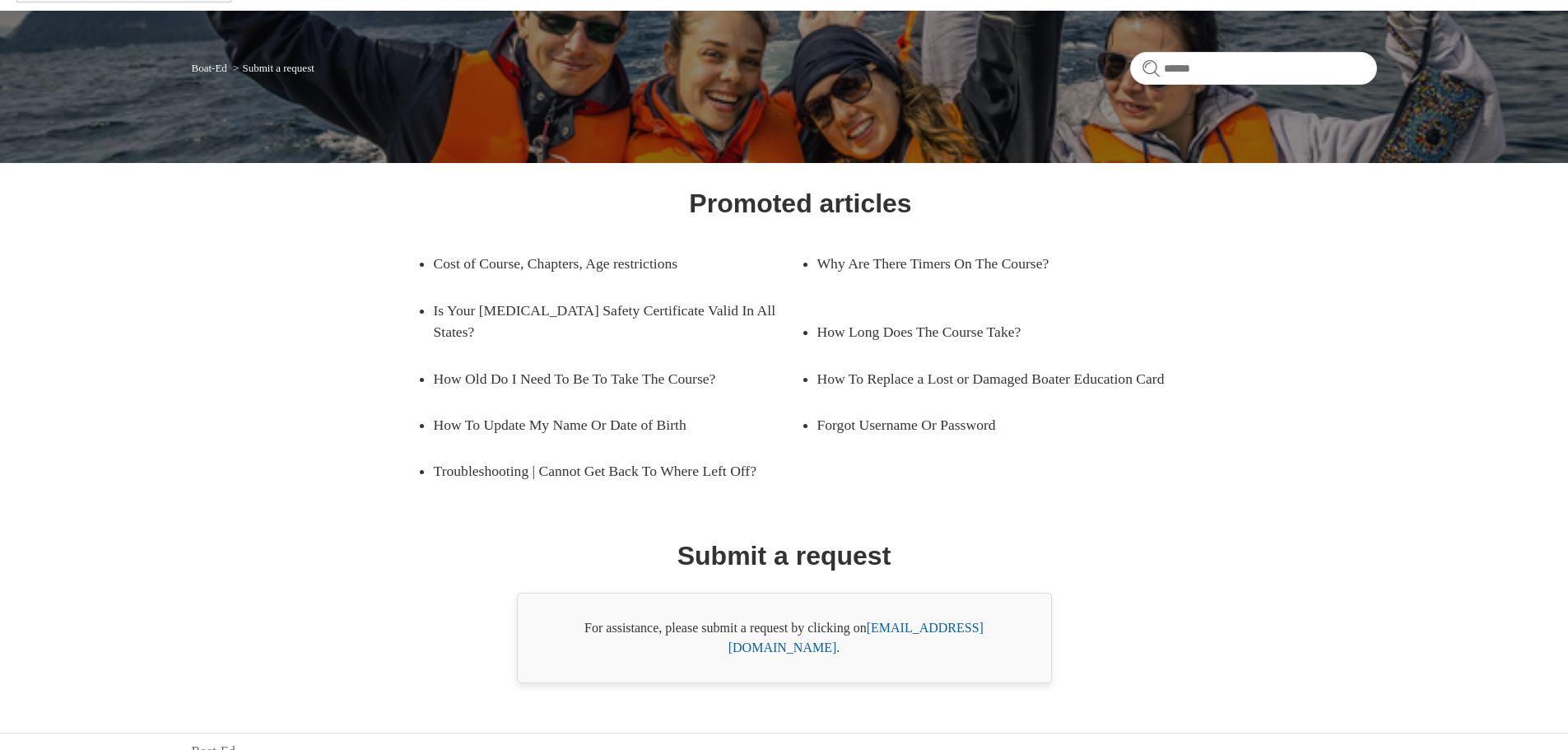
click at [908, 628] on link "[EMAIL_ADDRESS][DOMAIN_NAME]" at bounding box center [856, 637] width 255 height 34
